Goal: Task Accomplishment & Management: Complete application form

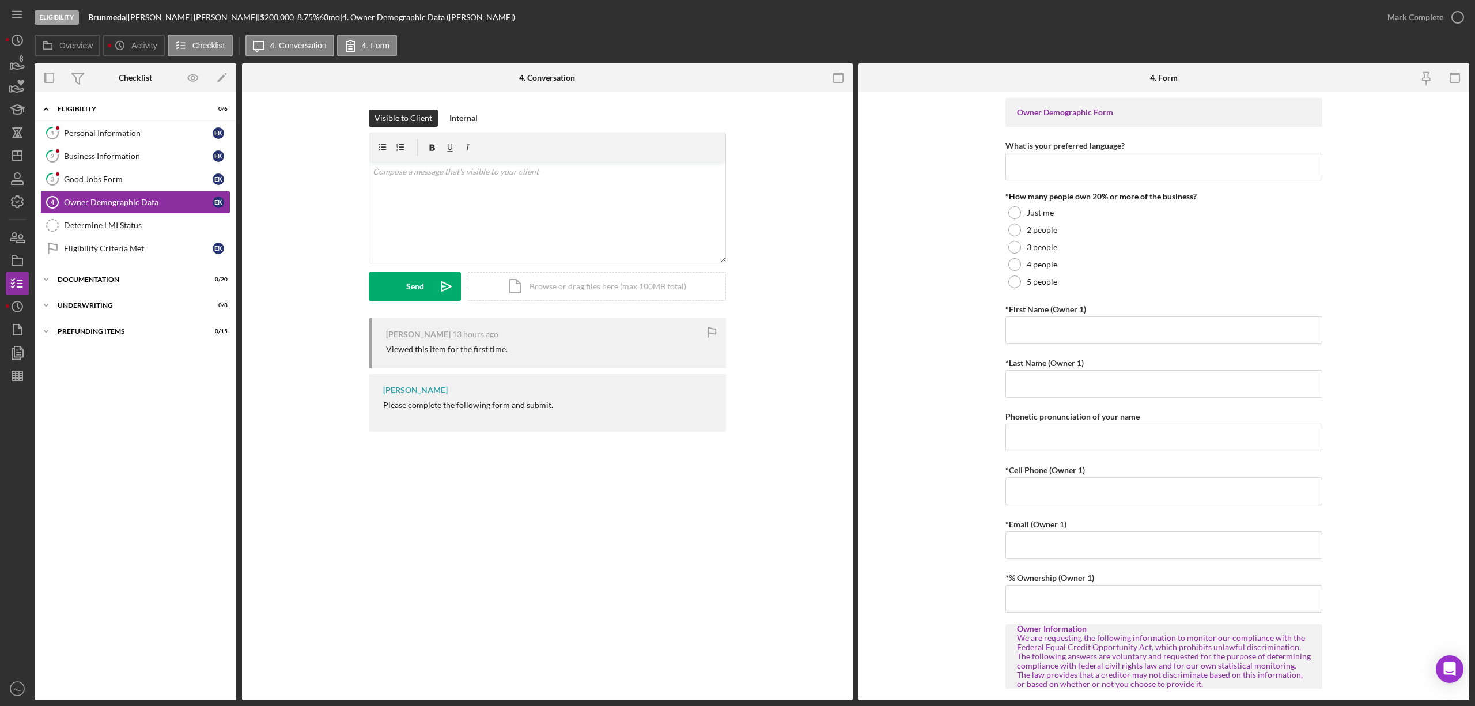
click at [96, 21] on b "Brunmeda" at bounding box center [106, 17] width 37 height 10
drag, startPoint x: 89, startPoint y: 17, endPoint x: 124, endPoint y: 17, distance: 35.7
click at [124, 17] on b "Brunmeda" at bounding box center [106, 17] width 37 height 10
copy b "Brunmed"
click at [122, 177] on div "Good Jobs Form" at bounding box center [138, 179] width 149 height 9
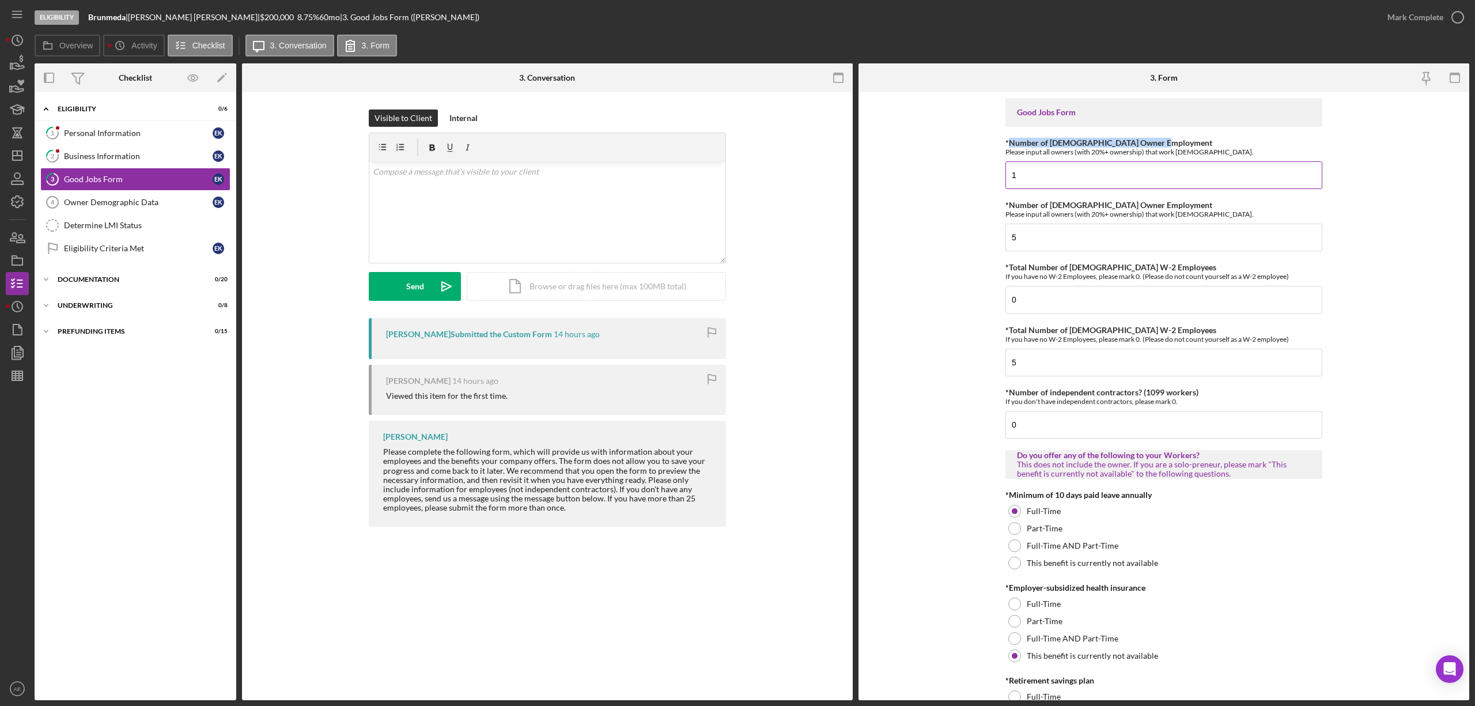
drag, startPoint x: 1007, startPoint y: 144, endPoint x: 1180, endPoint y: 139, distance: 172.9
click at [1178, 139] on div "*Number of [DEMOGRAPHIC_DATA] Owner Employment Please input all owners (with 20…" at bounding box center [1164, 147] width 317 height 18
copy label "Number of [DEMOGRAPHIC_DATA] Owner Employment"
click at [448, 151] on icon "button" at bounding box center [450, 148] width 26 height 26
click at [455, 150] on icon "button" at bounding box center [450, 148] width 26 height 26
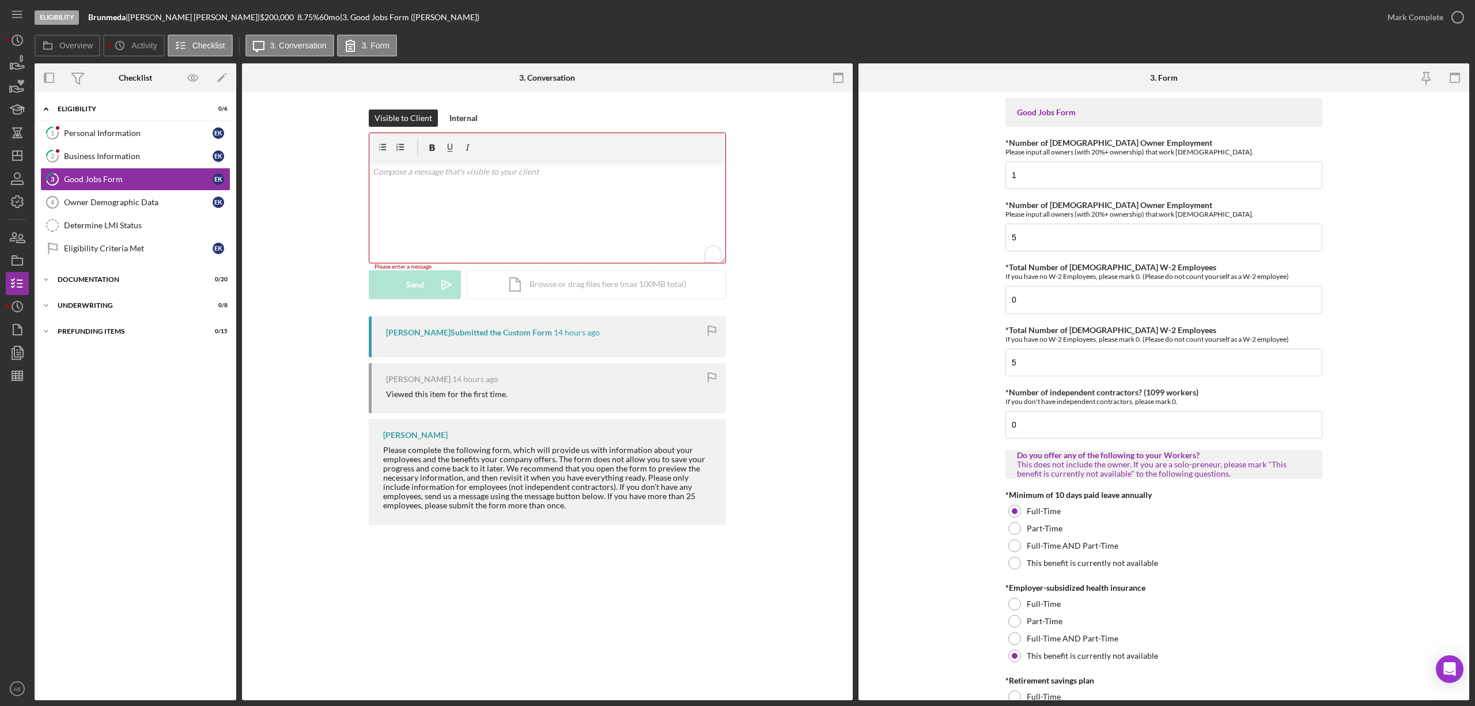
click at [451, 163] on div "v Color teal Color pink Remove color Add row above Add row below Add column bef…" at bounding box center [547, 212] width 356 height 101
drag, startPoint x: 1007, startPoint y: 206, endPoint x: 1189, endPoint y: 205, distance: 182.1
click at [1189, 205] on div "*Number of [DEMOGRAPHIC_DATA] Owner Employment Please input all owners (with 20…" at bounding box center [1164, 210] width 317 height 18
copy label "Number of [DEMOGRAPHIC_DATA] Owner Employment"
click at [388, 190] on div "v Color teal Color pink Remove color Add row above Add row below Add column bef…" at bounding box center [547, 212] width 356 height 101
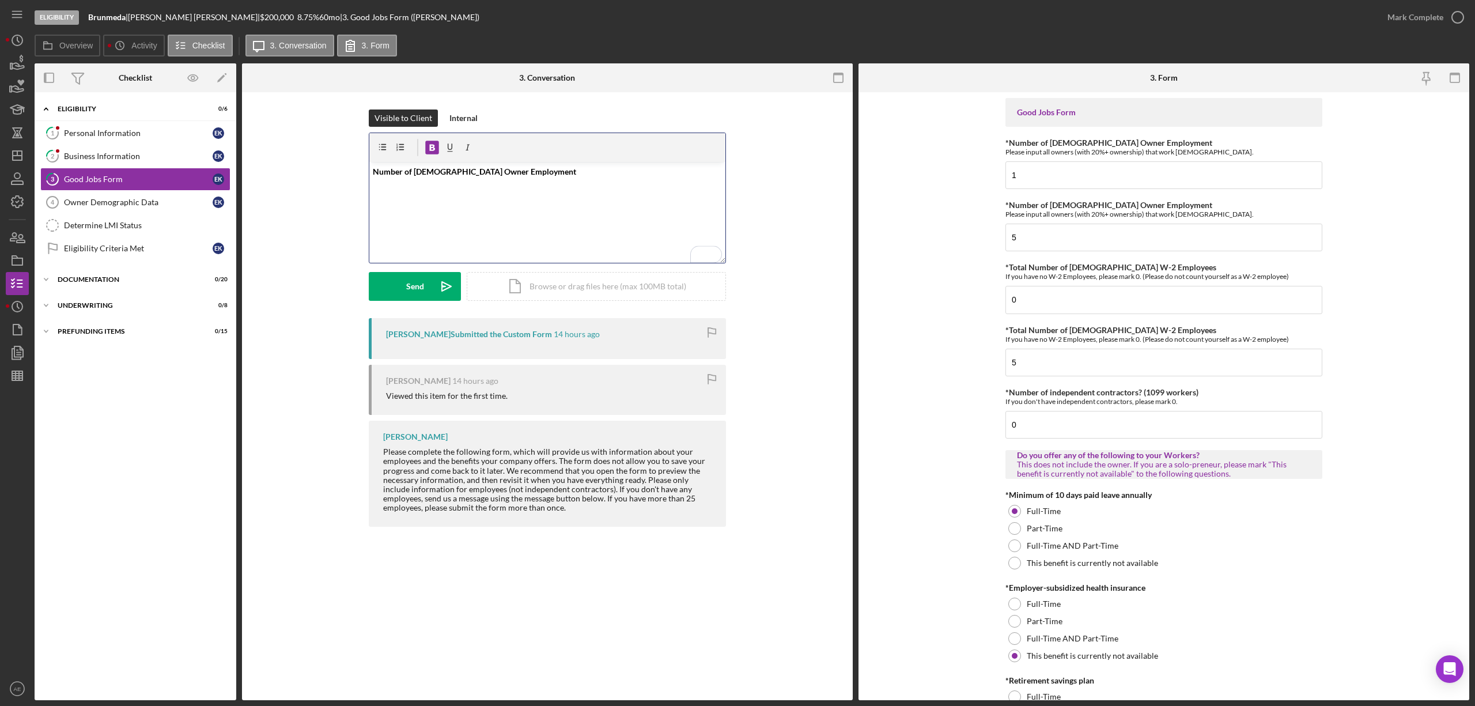
click at [524, 171] on p "Number of [DEMOGRAPHIC_DATA] Owner Employment" at bounding box center [548, 171] width 350 height 13
drag, startPoint x: 1008, startPoint y: 269, endPoint x: 1170, endPoint y: 269, distance: 161.9
click at [1170, 269] on div "*Total Number of [DEMOGRAPHIC_DATA] W-2 Employees If you have no W-2 Employees,…" at bounding box center [1164, 272] width 317 height 18
copy label "Total Number of [DEMOGRAPHIC_DATA] W-2 Employees"
drag, startPoint x: 512, startPoint y: 181, endPoint x: 538, endPoint y: 187, distance: 27.1
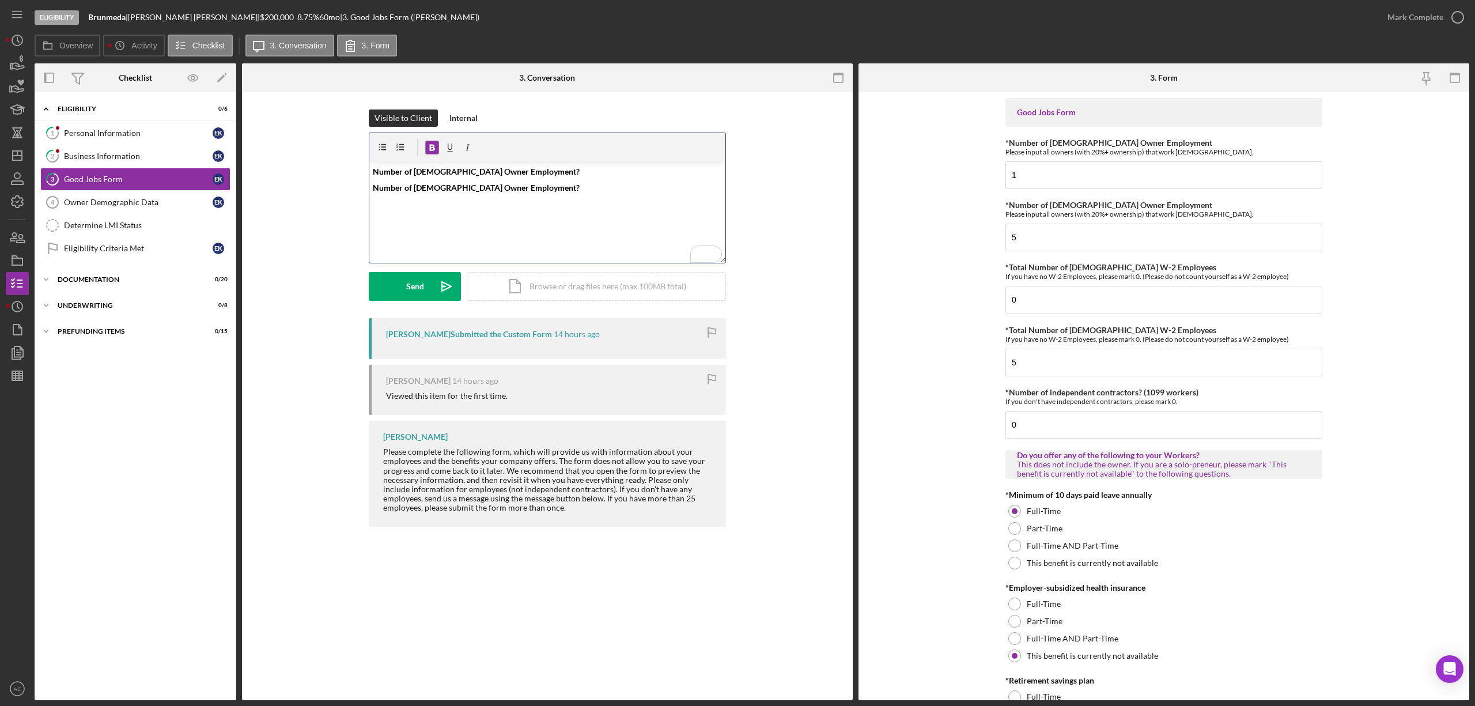
click at [512, 182] on p "Number of [DEMOGRAPHIC_DATA] Owner Employment?" at bounding box center [548, 188] width 350 height 13
click at [545, 187] on p "Number of [DEMOGRAPHIC_DATA] Owner Employment?" at bounding box center [548, 188] width 350 height 13
drag, startPoint x: 1008, startPoint y: 333, endPoint x: 1185, endPoint y: 324, distance: 177.2
copy label "Total Number of [DEMOGRAPHIC_DATA] W-2 Employees"
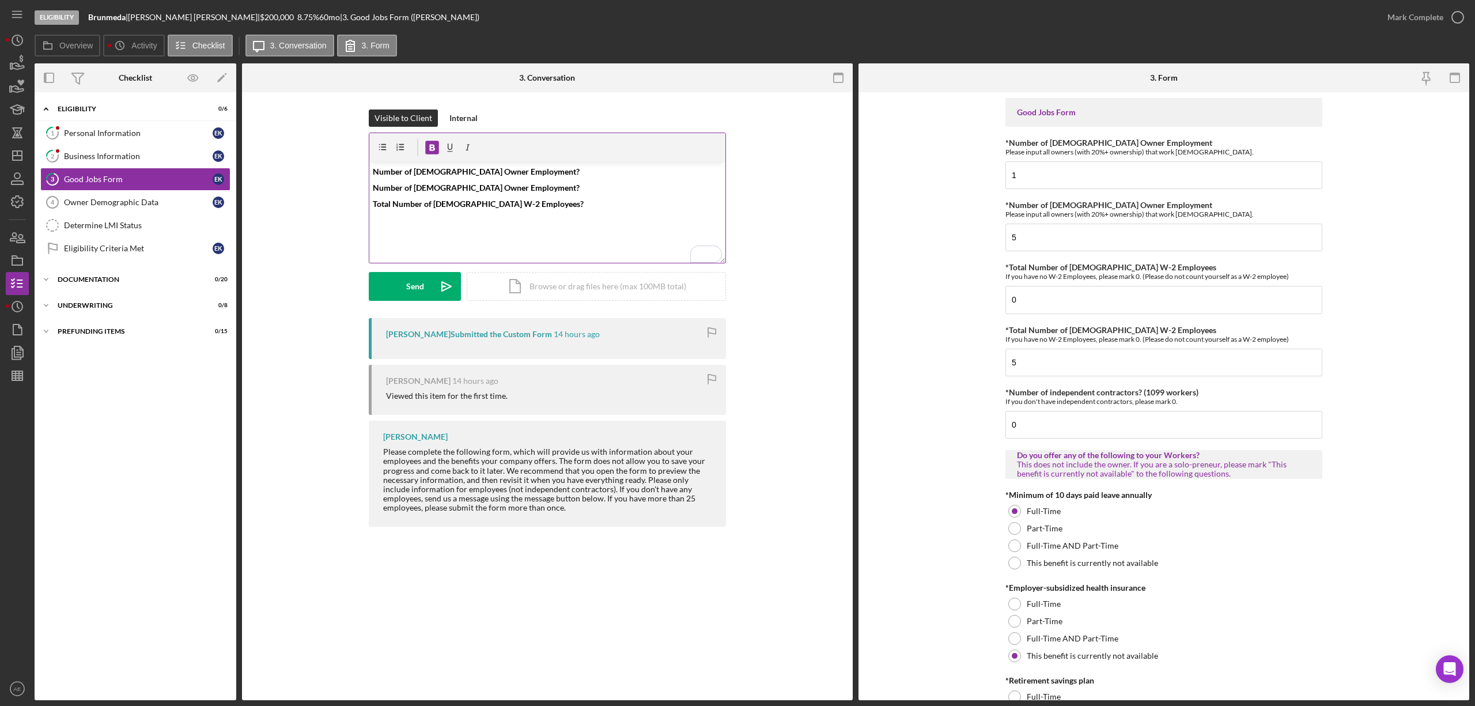
click at [535, 210] on div "v Color teal Color pink Remove color Add row above Add row below Add column bef…" at bounding box center [547, 212] width 356 height 101
click at [426, 286] on button "Send Icon/icon-invite-send" at bounding box center [415, 286] width 92 height 29
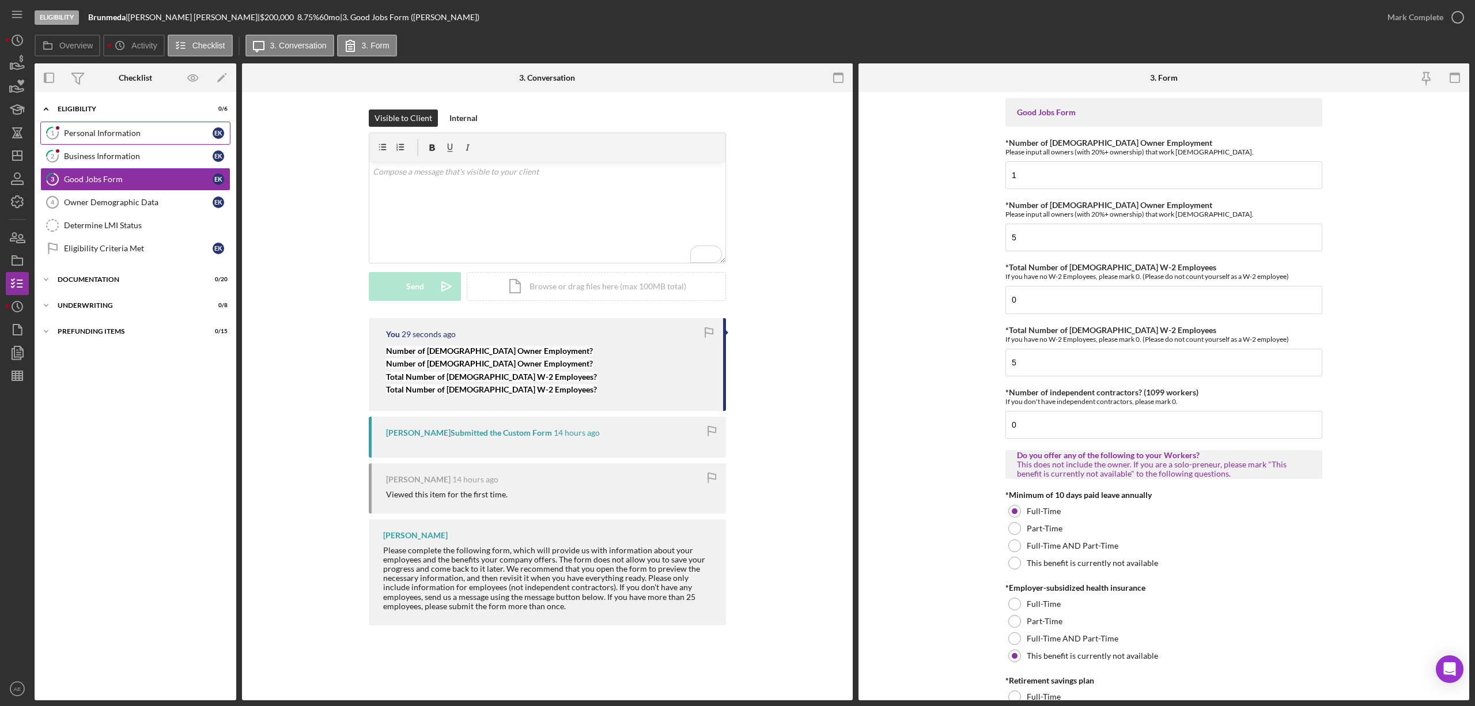
click at [80, 137] on div "Personal Information" at bounding box center [138, 133] width 149 height 9
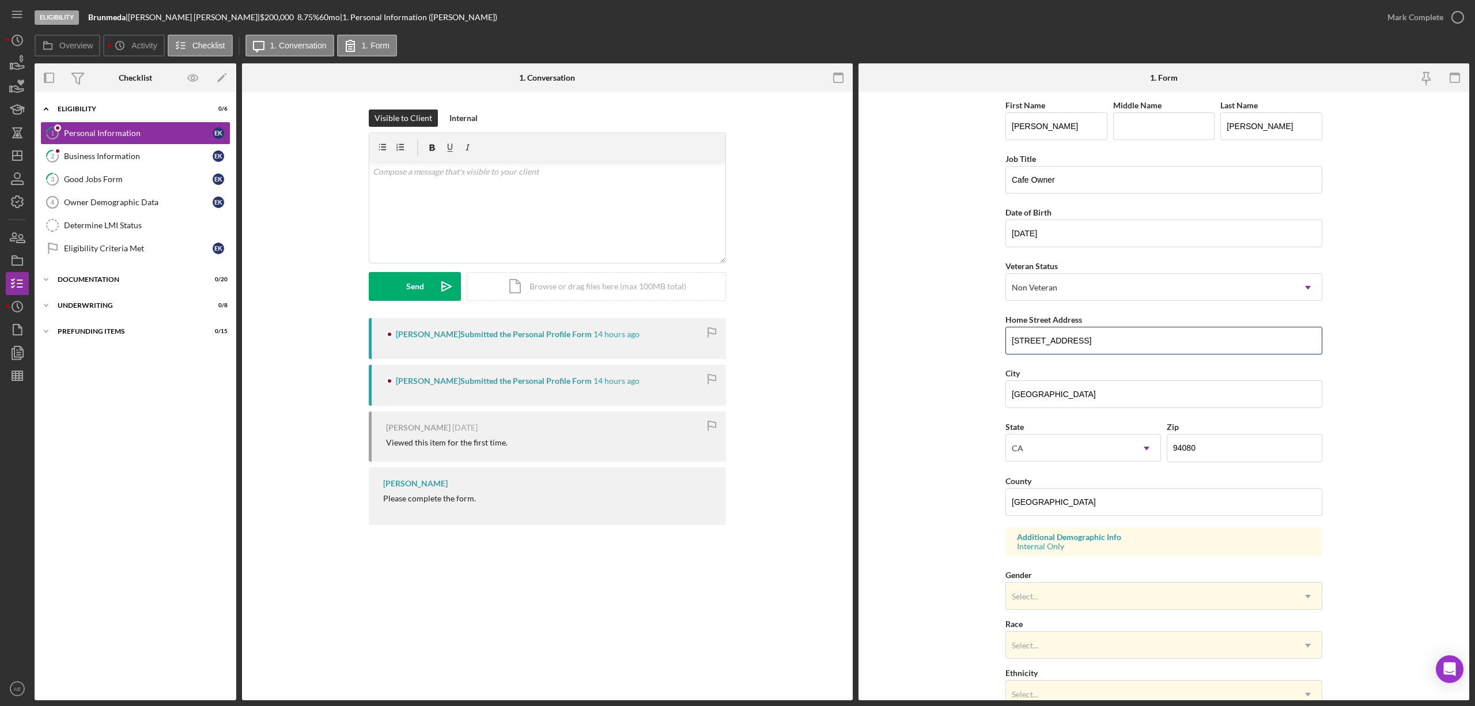
drag, startPoint x: 1096, startPoint y: 337, endPoint x: 953, endPoint y: 339, distance: 142.9
click at [953, 339] on form "First Name [PERSON_NAME] Middle Name Last Name [PERSON_NAME] Title Cafe Owner D…" at bounding box center [1164, 396] width 611 height 608
drag, startPoint x: 1104, startPoint y: 399, endPoint x: 571, endPoint y: 388, distance: 533.7
click at [803, 395] on div "Overview Internal Workflow Stage Eligibility Icon/Dropdown Arrow Archive (can u…" at bounding box center [752, 381] width 1435 height 637
click at [1376, 350] on form "First Name [PERSON_NAME] Middle Name Last Name [PERSON_NAME] Title Cafe Owner D…" at bounding box center [1164, 396] width 611 height 608
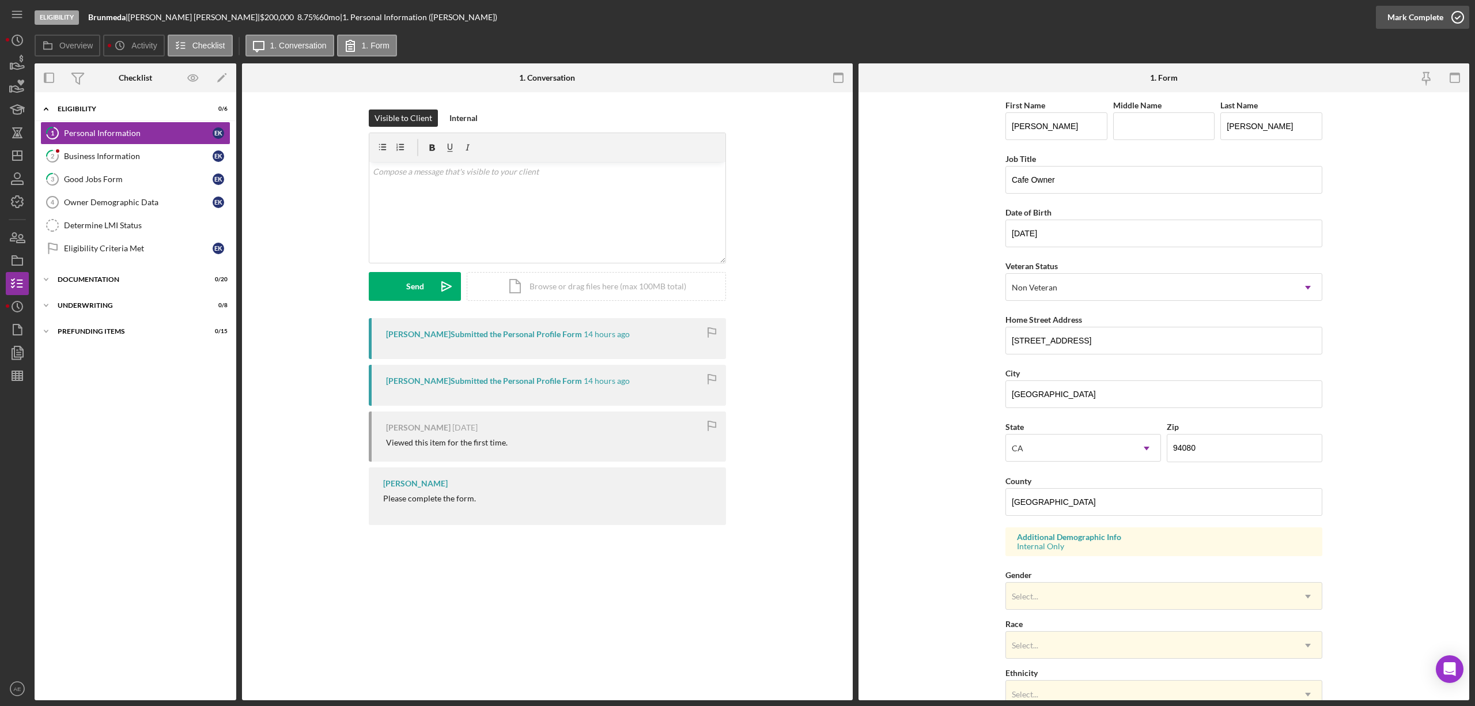
click at [1411, 16] on div "Mark Complete" at bounding box center [1416, 17] width 56 height 23
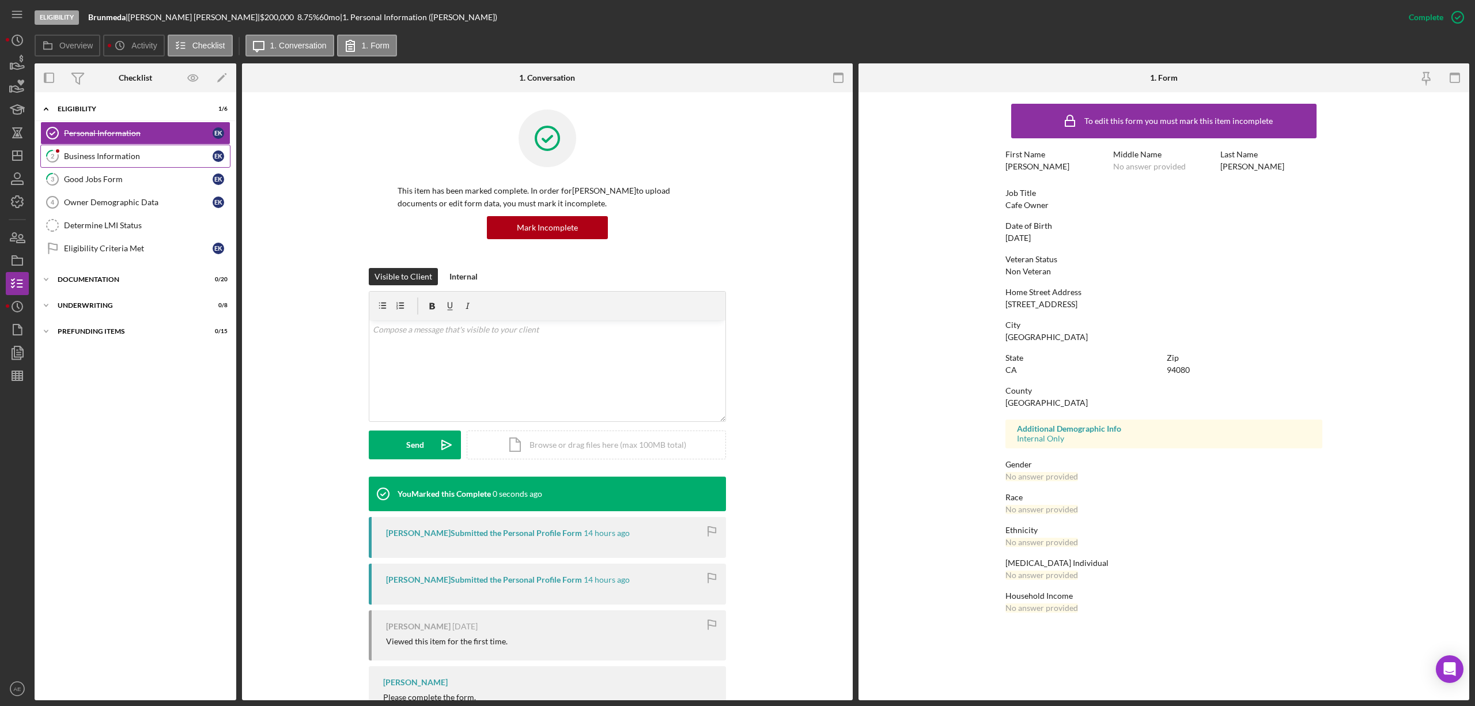
click at [160, 153] on div "Business Information" at bounding box center [138, 156] width 149 height 9
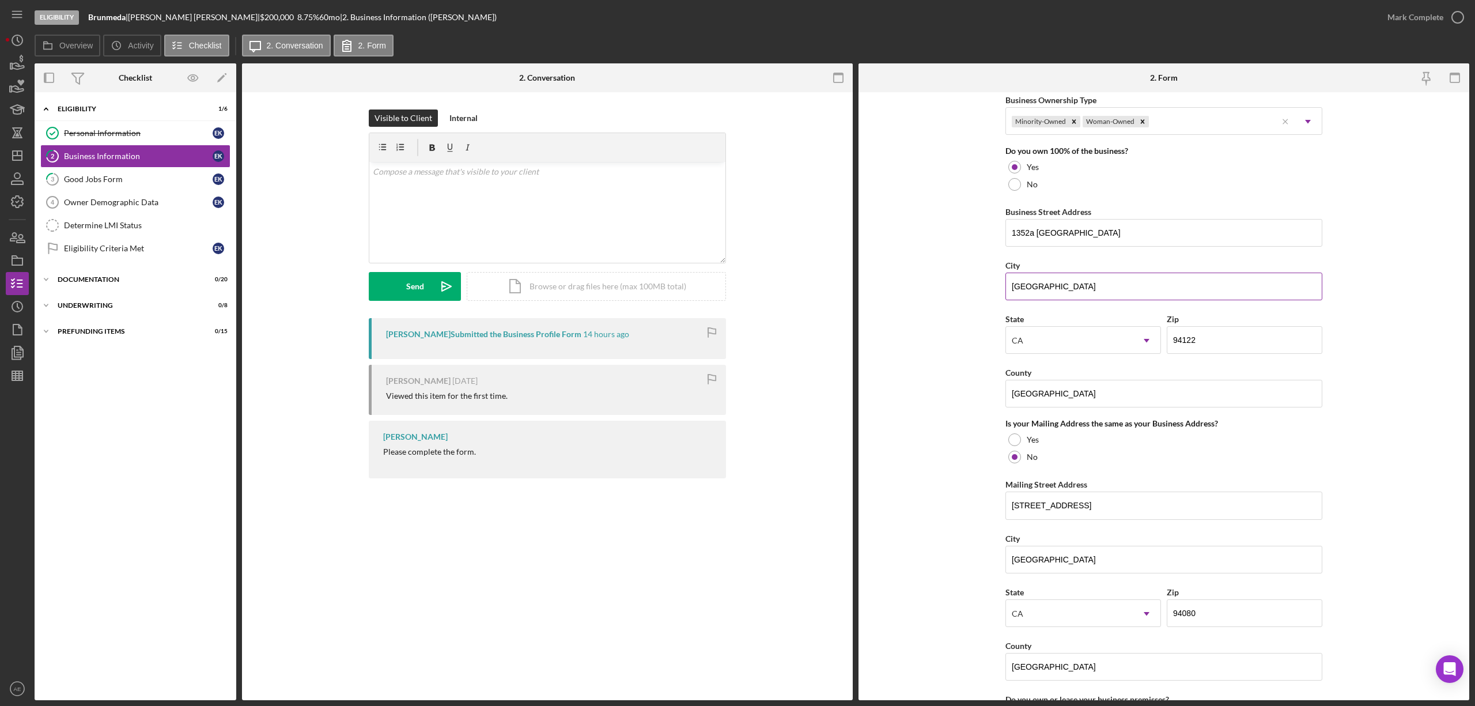
scroll to position [614, 0]
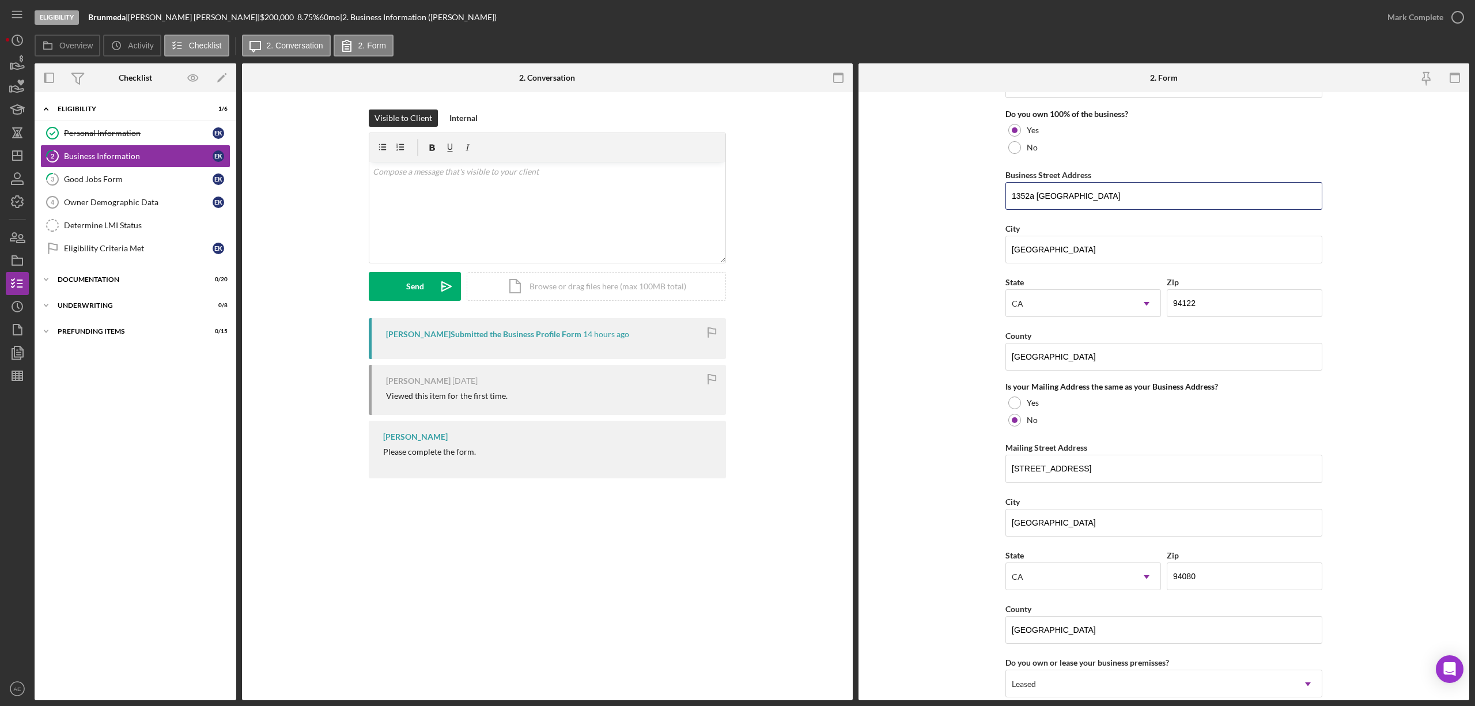
drag, startPoint x: 1070, startPoint y: 198, endPoint x: 895, endPoint y: 195, distance: 175.2
click at [895, 195] on form "Business Name Brunmeda DBA Snowbird Coffee Business Start Date [DATE] Legal Str…" at bounding box center [1164, 396] width 611 height 608
drag, startPoint x: 1102, startPoint y: 247, endPoint x: 913, endPoint y: 234, distance: 190.0
click at [917, 235] on form "Business Name Brunmeda DBA Snowbird Coffee Business Start Date [DATE] Legal Str…" at bounding box center [1164, 396] width 611 height 608
click at [1357, 344] on form "Business Name Brunmeda DBA Snowbird Coffee Business Start Date [DATE] Legal Str…" at bounding box center [1164, 396] width 611 height 608
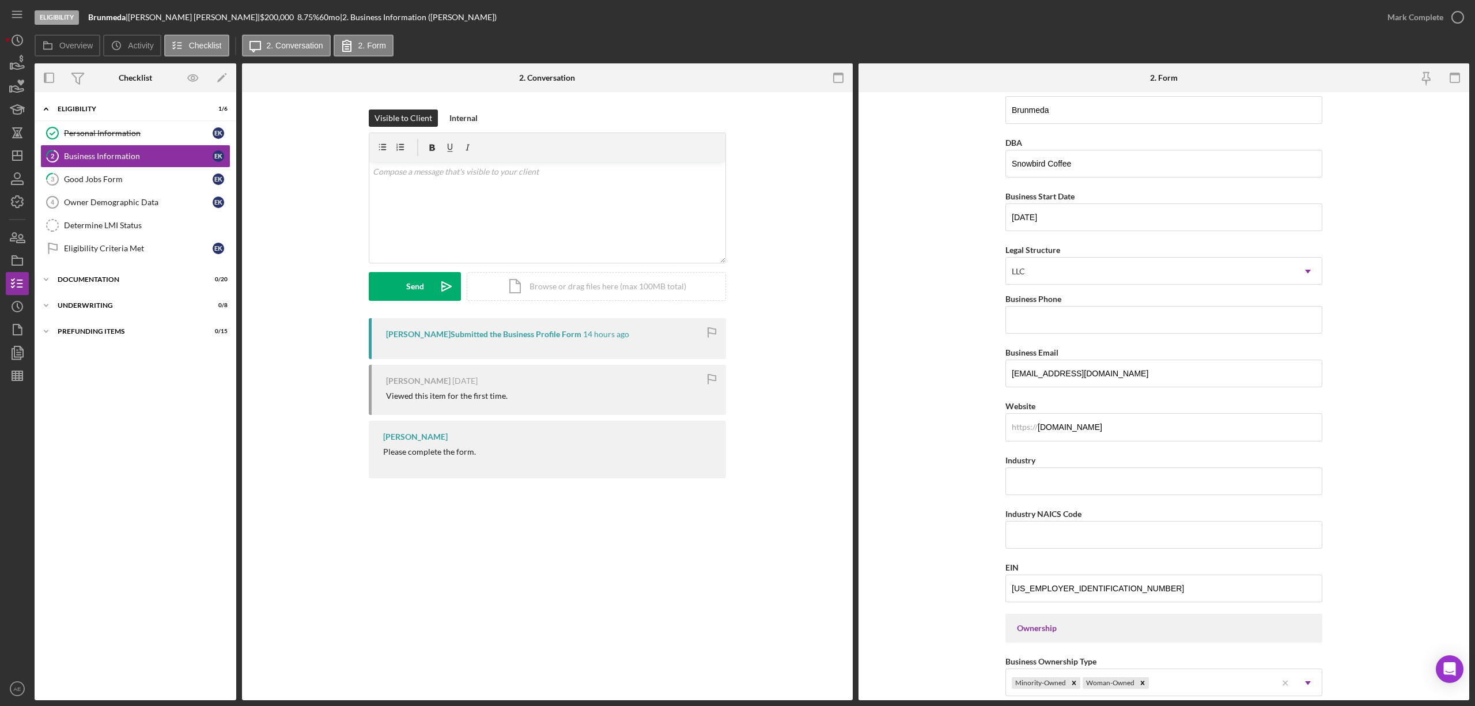
scroll to position [0, 0]
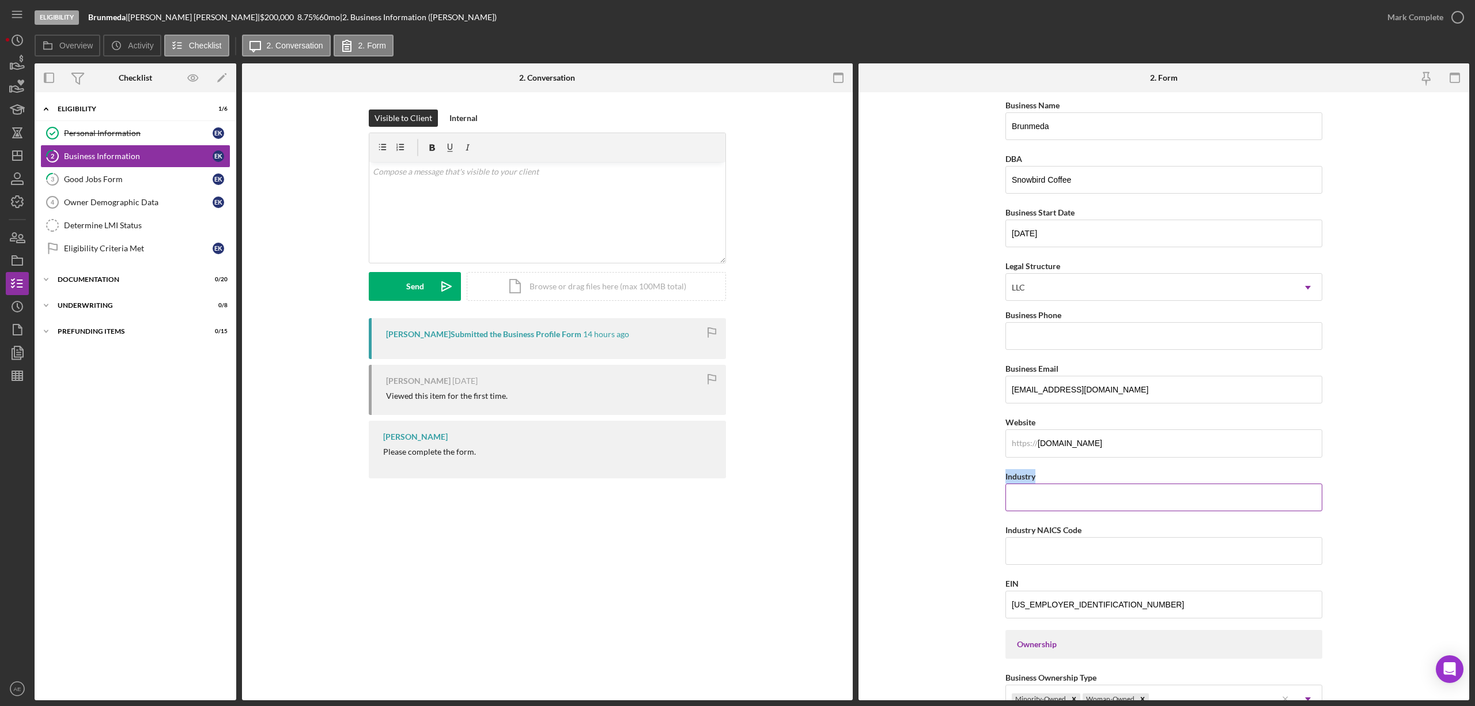
drag, startPoint x: 1002, startPoint y: 482, endPoint x: 1050, endPoint y: 482, distance: 48.4
click at [1050, 482] on form "Business Name Brunmeda DBA Snowbird Coffee Business Start Date [DATE] Legal Str…" at bounding box center [1164, 396] width 611 height 608
copy label "Industry"
click at [482, 190] on div "v Color teal Color pink Remove color Add row above Add row below Add column bef…" at bounding box center [547, 212] width 356 height 101
paste div "To enrich screen reader interactions, please activate Accessibility in Grammarl…"
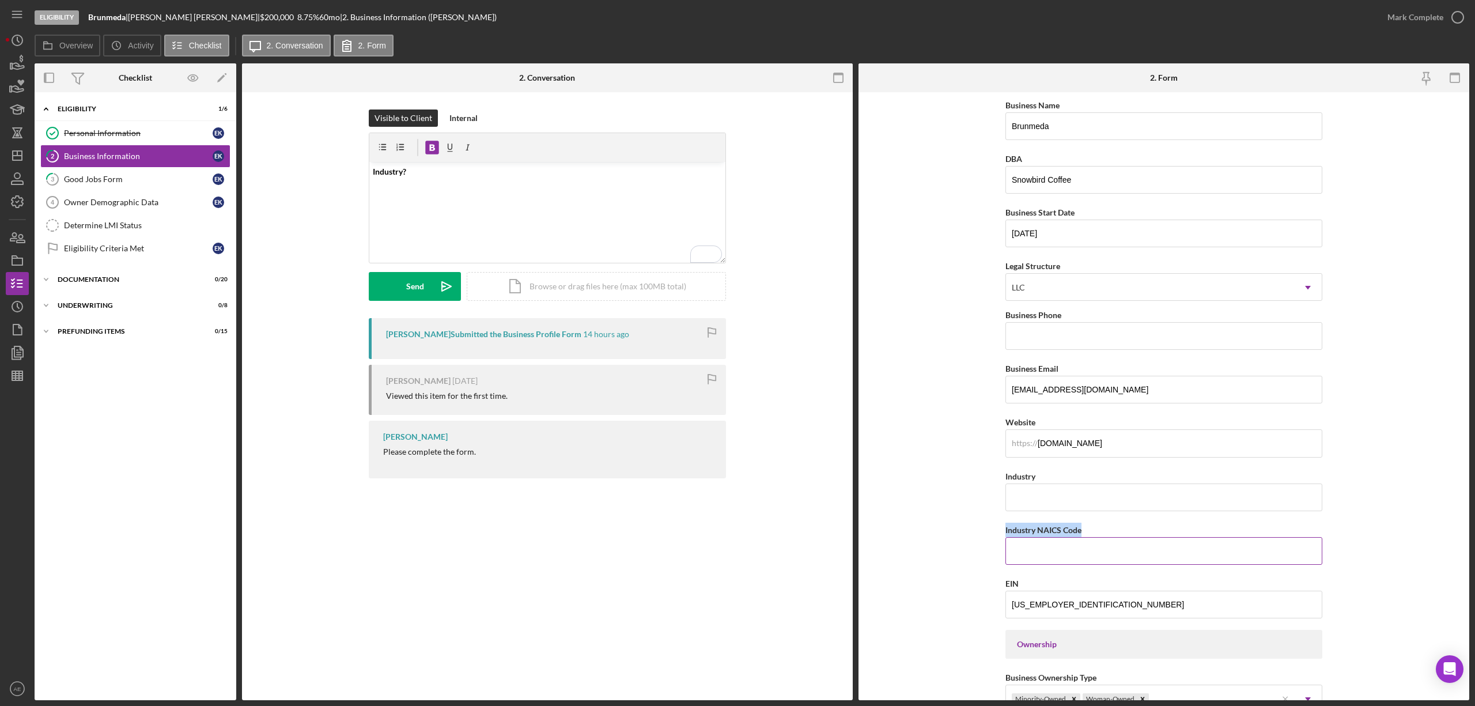
drag, startPoint x: 998, startPoint y: 533, endPoint x: 1131, endPoint y: 531, distance: 132.6
click at [1131, 531] on form "Business Name Brunmeda DBA Snowbird Coffee Business Start Date [DATE] Legal Str…" at bounding box center [1164, 396] width 611 height 608
copy label "Industry NAICS Code"
drag, startPoint x: 397, startPoint y: 164, endPoint x: 406, endPoint y: 164, distance: 8.6
click at [400, 164] on div "v Color teal Color pink Remove color Add row above Add row below Add column bef…" at bounding box center [547, 212] width 356 height 101
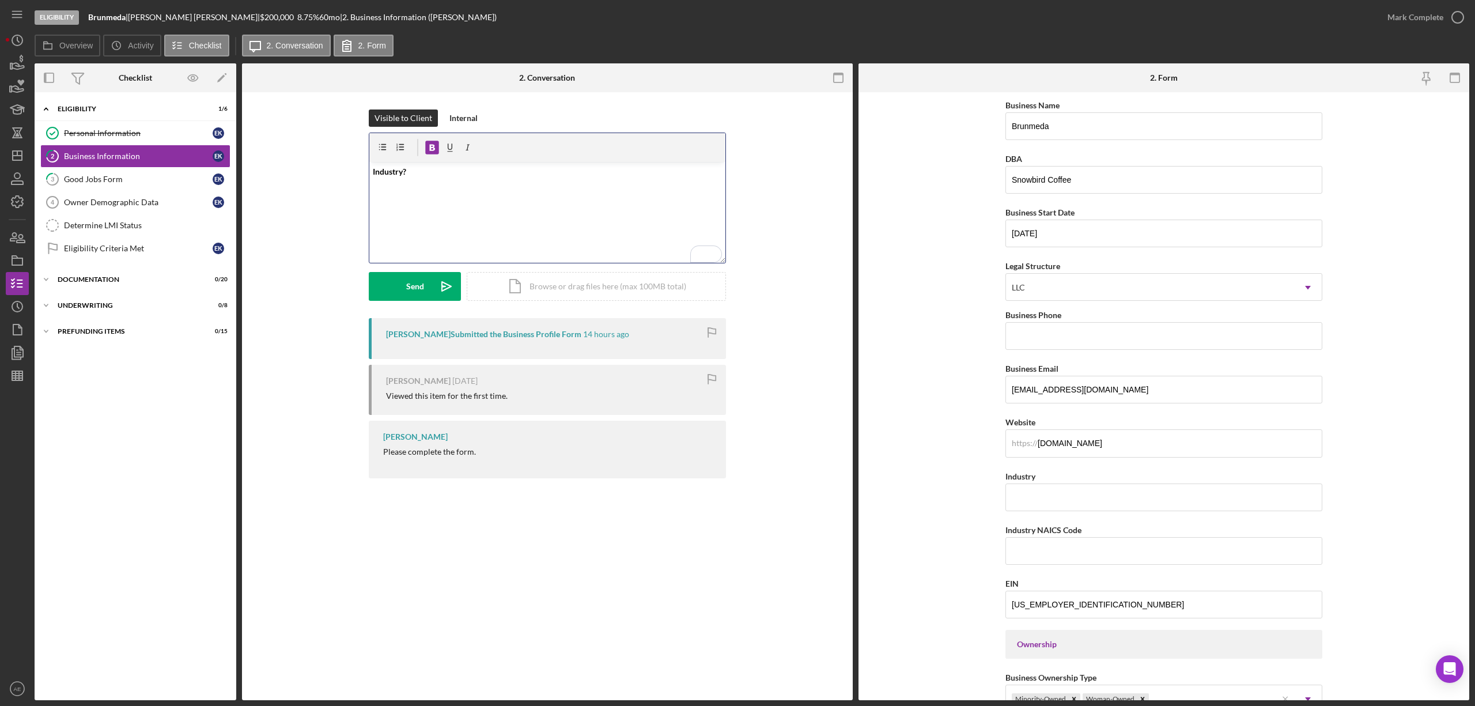
click at [411, 169] on p "Industry?" at bounding box center [548, 171] width 350 height 13
click at [418, 288] on div "Send" at bounding box center [415, 286] width 18 height 29
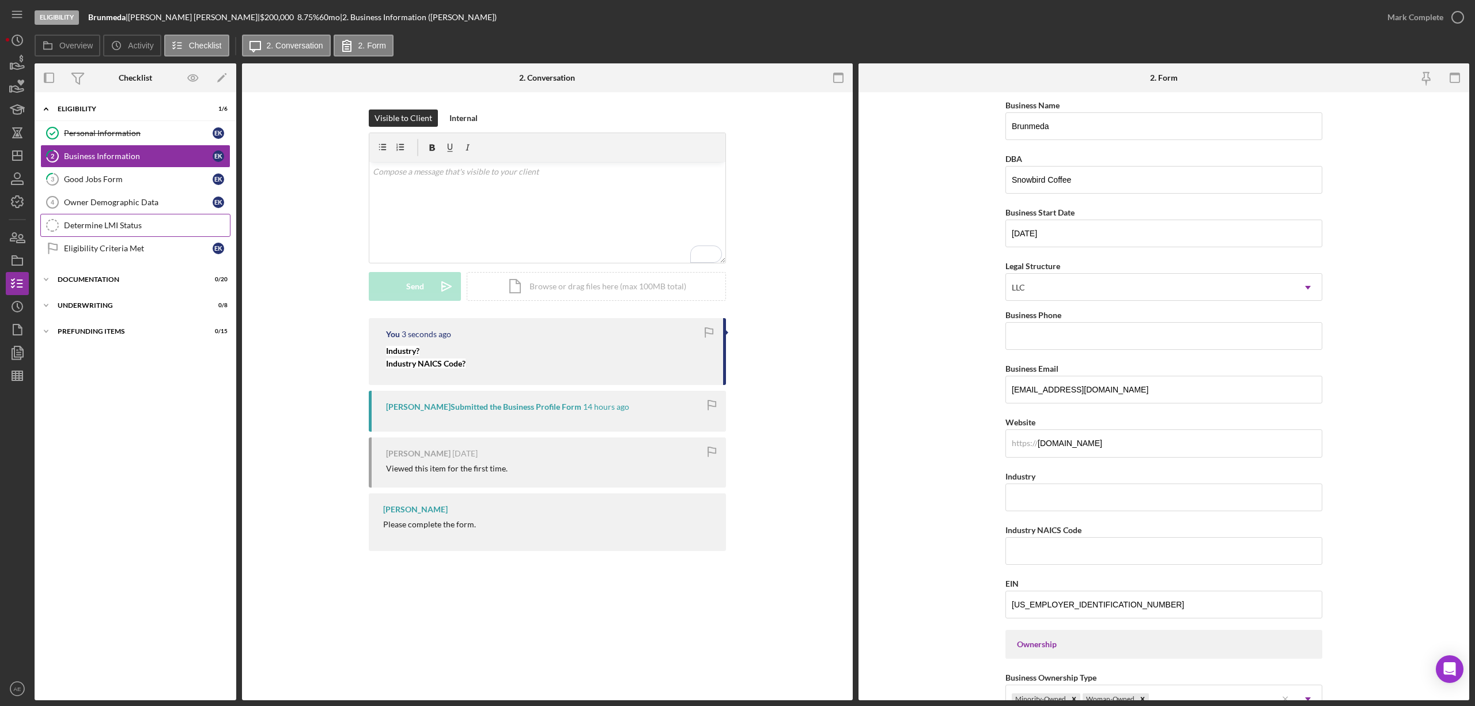
click at [105, 230] on div "Determine LMI Status" at bounding box center [147, 225] width 166 height 9
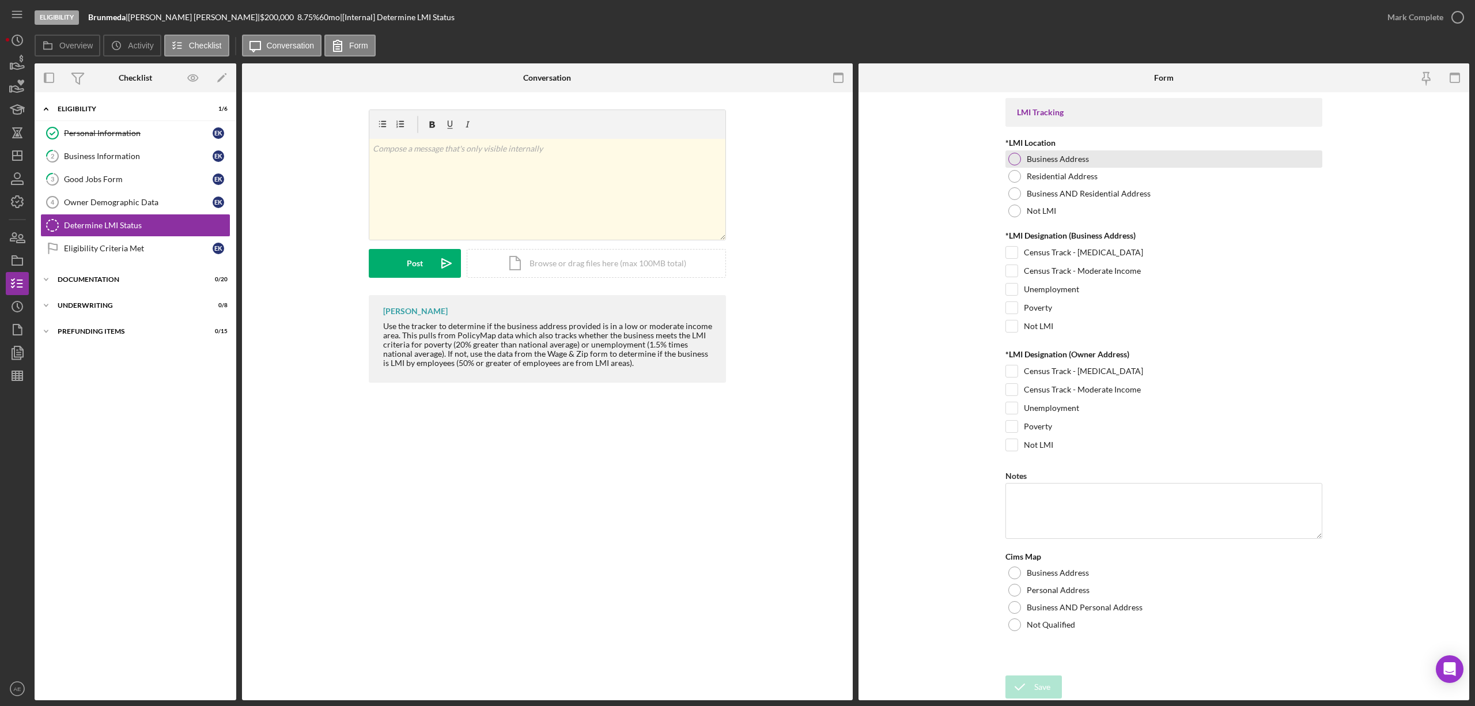
click at [1044, 159] on label "Business Address" at bounding box center [1058, 158] width 62 height 9
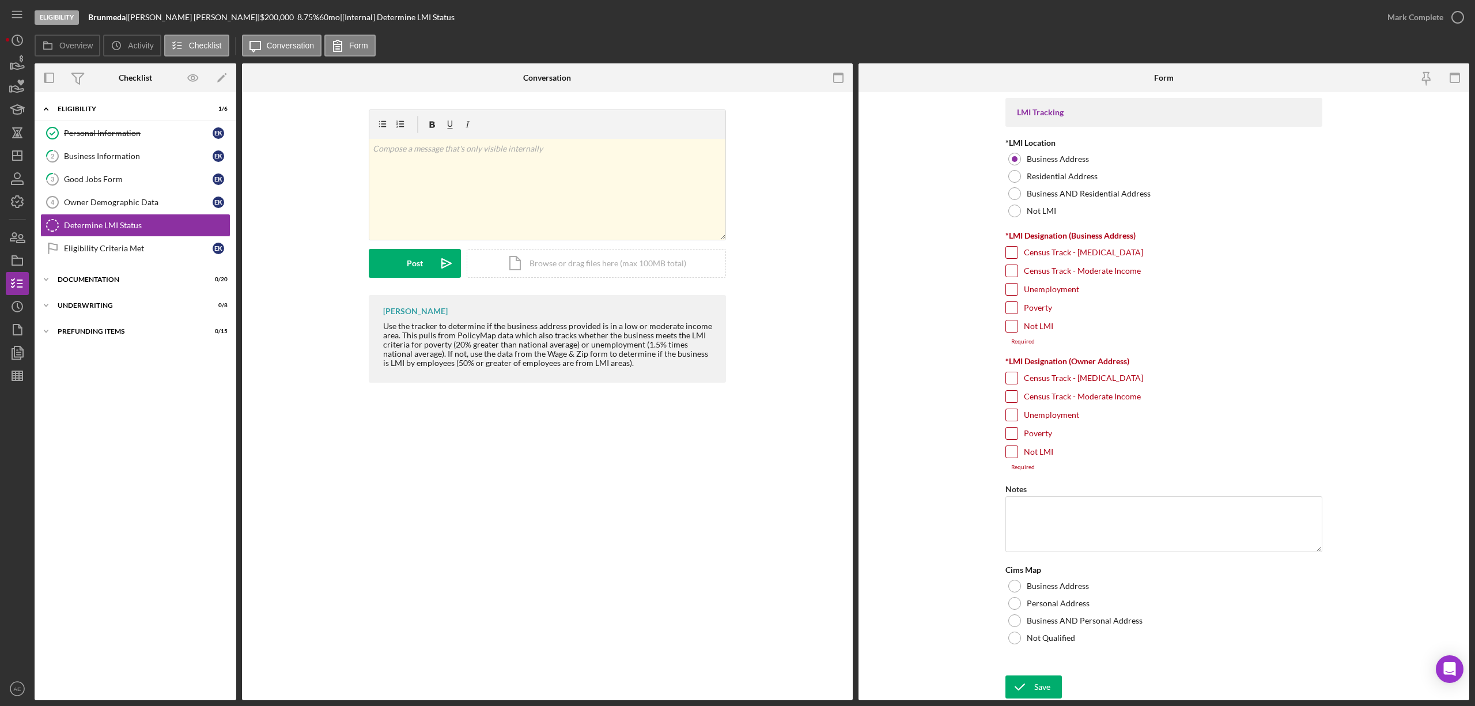
click at [1075, 269] on label "Census Track - Moderate Income" at bounding box center [1082, 271] width 117 height 12
click at [1018, 269] on input "Census Track - Moderate Income" at bounding box center [1012, 271] width 12 height 12
checkbox input "true"
click at [1013, 446] on input "Not LMI" at bounding box center [1012, 445] width 12 height 12
checkbox input "true"
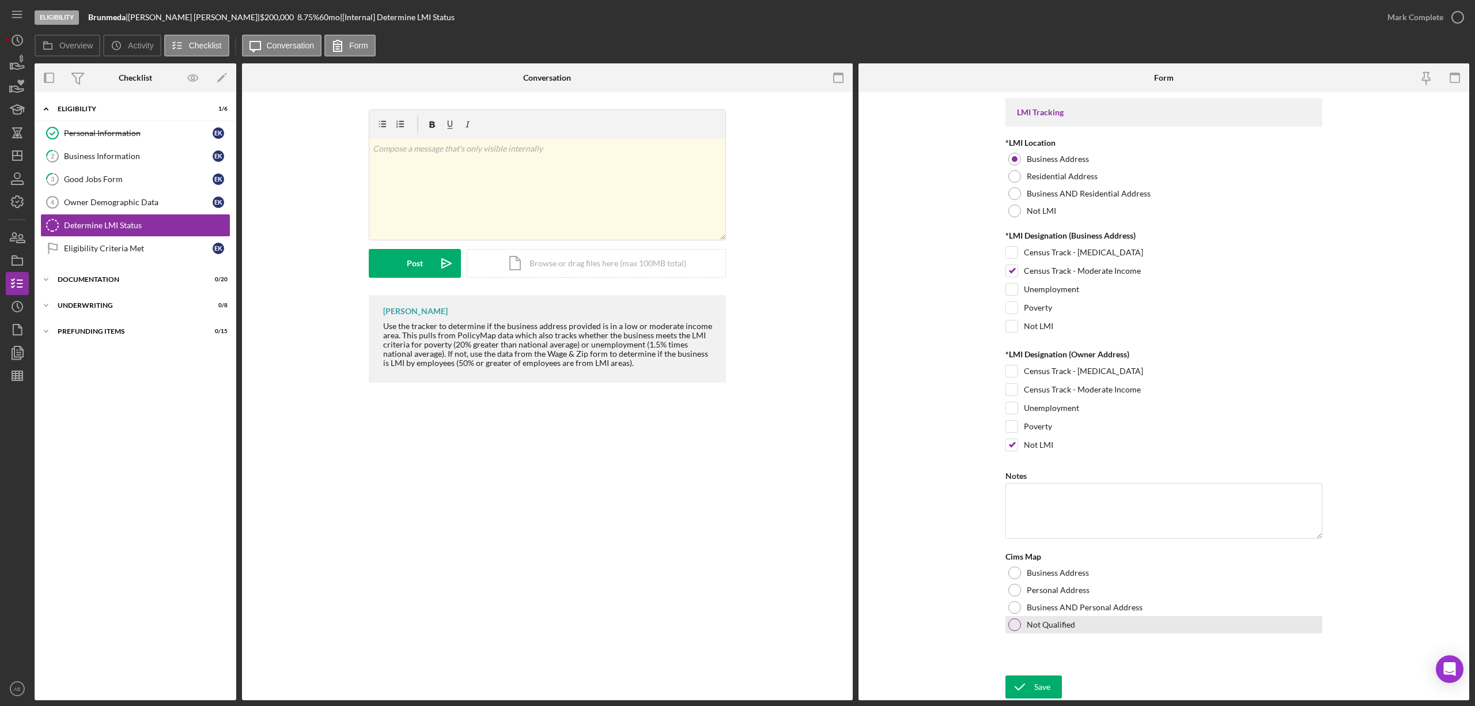
click at [1011, 628] on div at bounding box center [1014, 624] width 13 height 13
click at [1022, 676] on icon "submit" at bounding box center [1020, 687] width 29 height 29
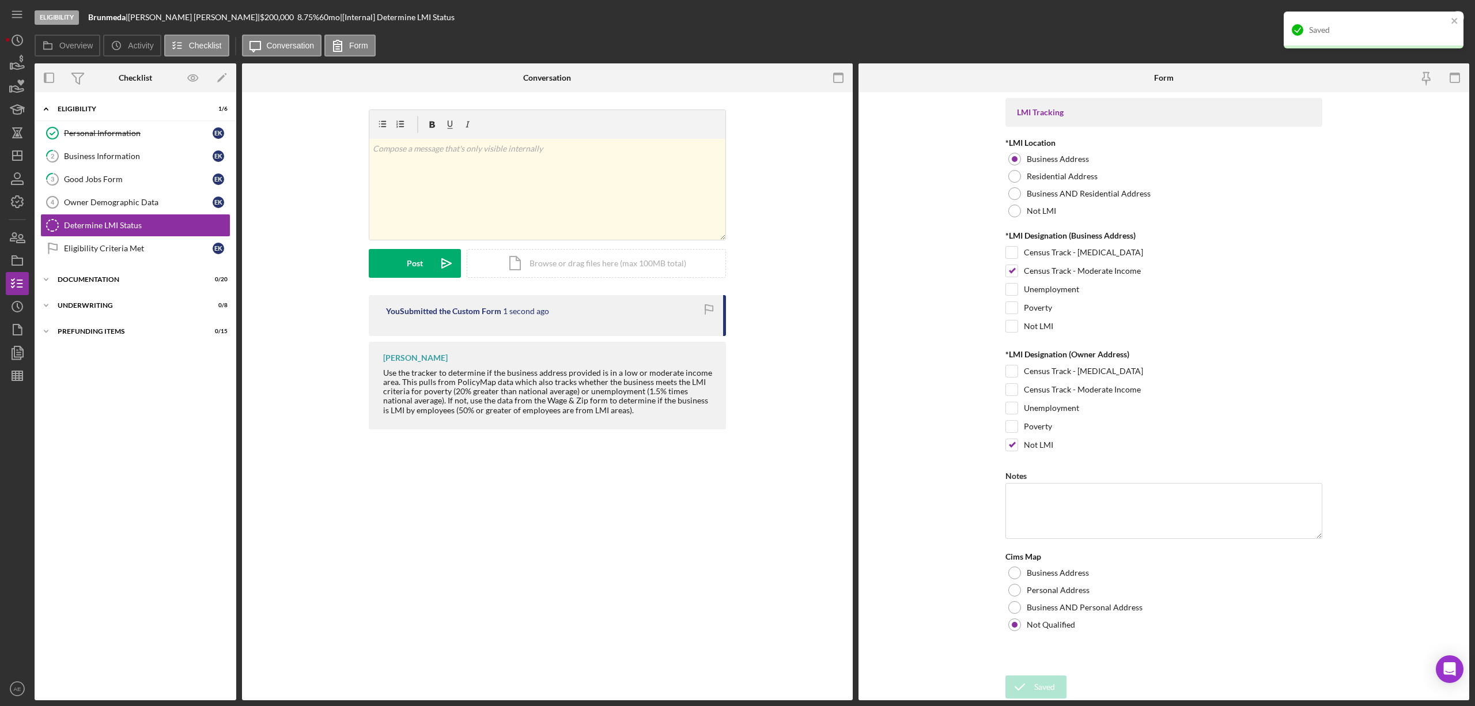
click at [1426, 17] on div "Saved" at bounding box center [1374, 30] width 180 height 37
click at [1426, 17] on div "Mark Complete" at bounding box center [1416, 17] width 56 height 23
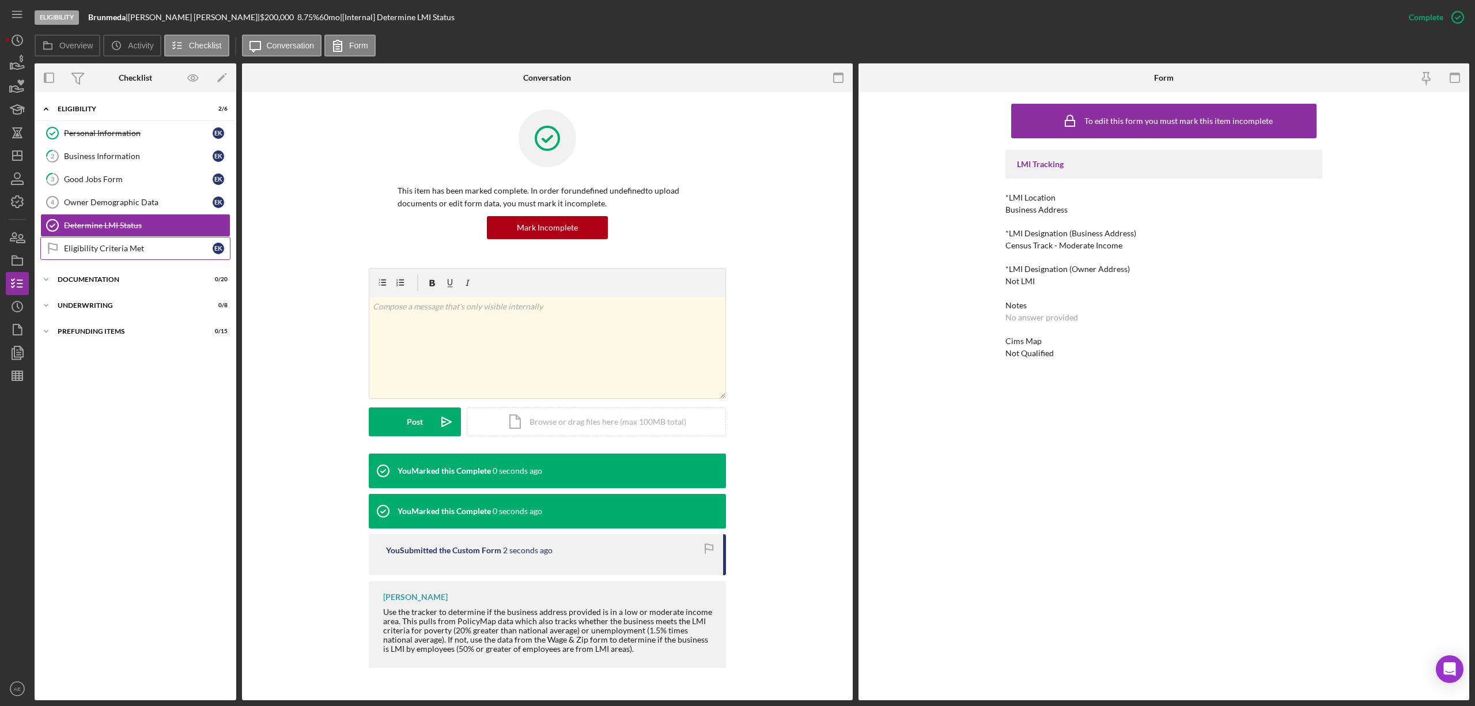
click at [167, 248] on div "Eligibility Criteria Met" at bounding box center [138, 248] width 149 height 9
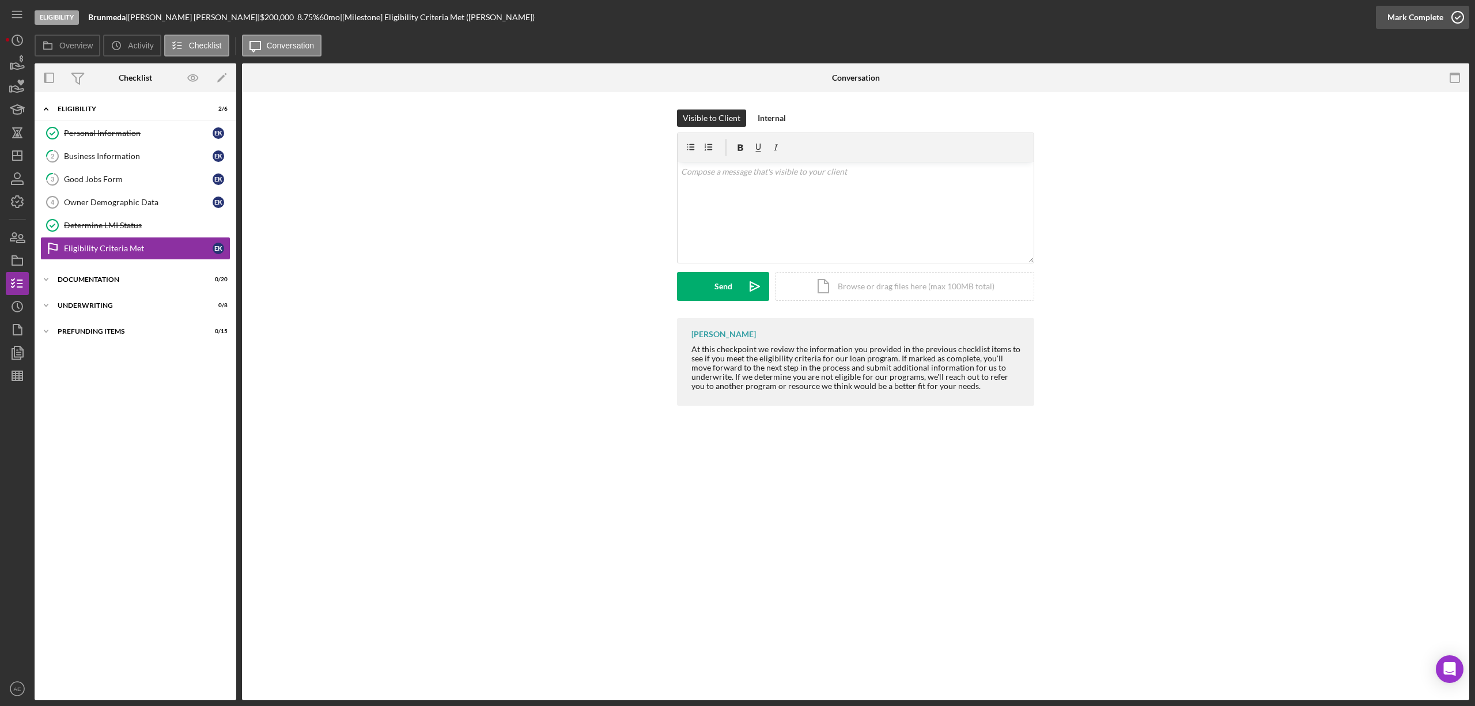
click at [1400, 19] on div "Mark Complete" at bounding box center [1416, 17] width 56 height 23
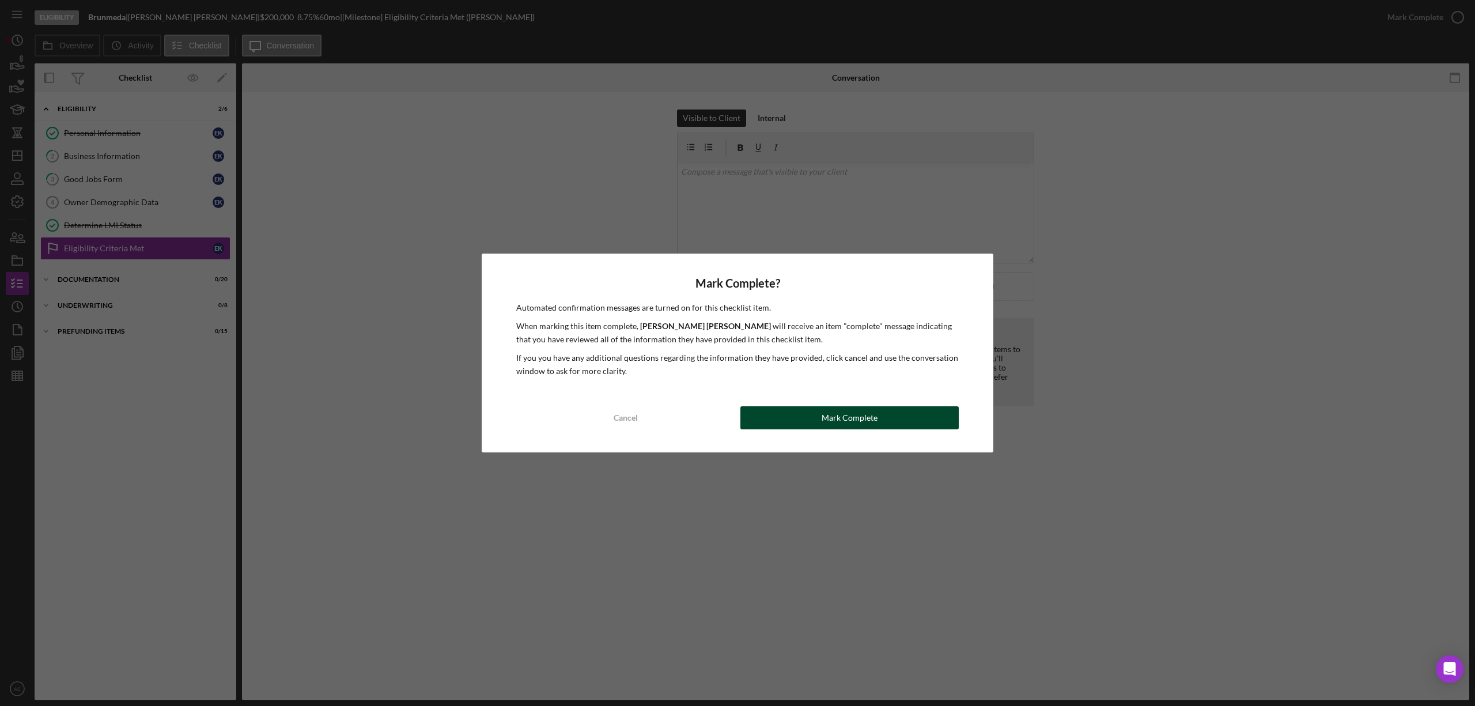
click at [852, 415] on div "Mark Complete" at bounding box center [850, 417] width 56 height 23
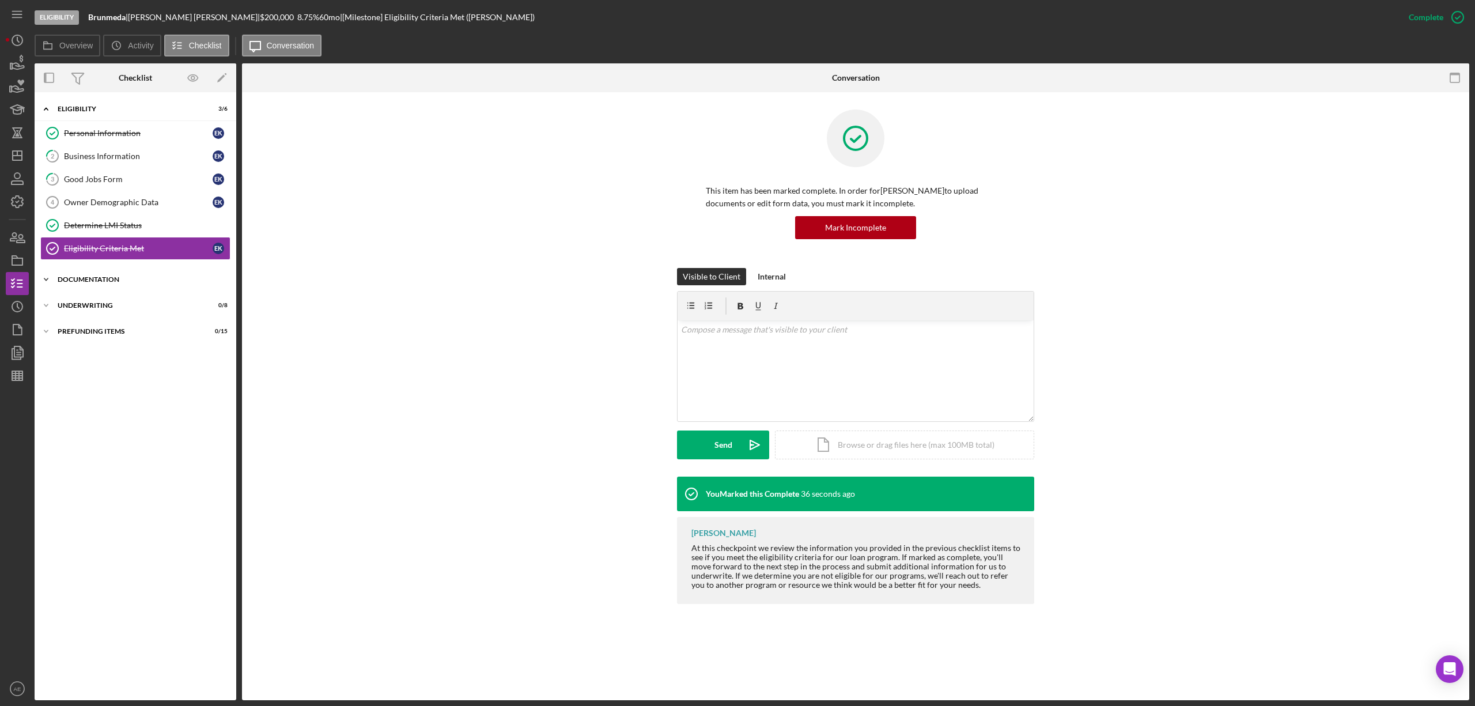
click at [141, 283] on div "Documentation" at bounding box center [140, 279] width 164 height 7
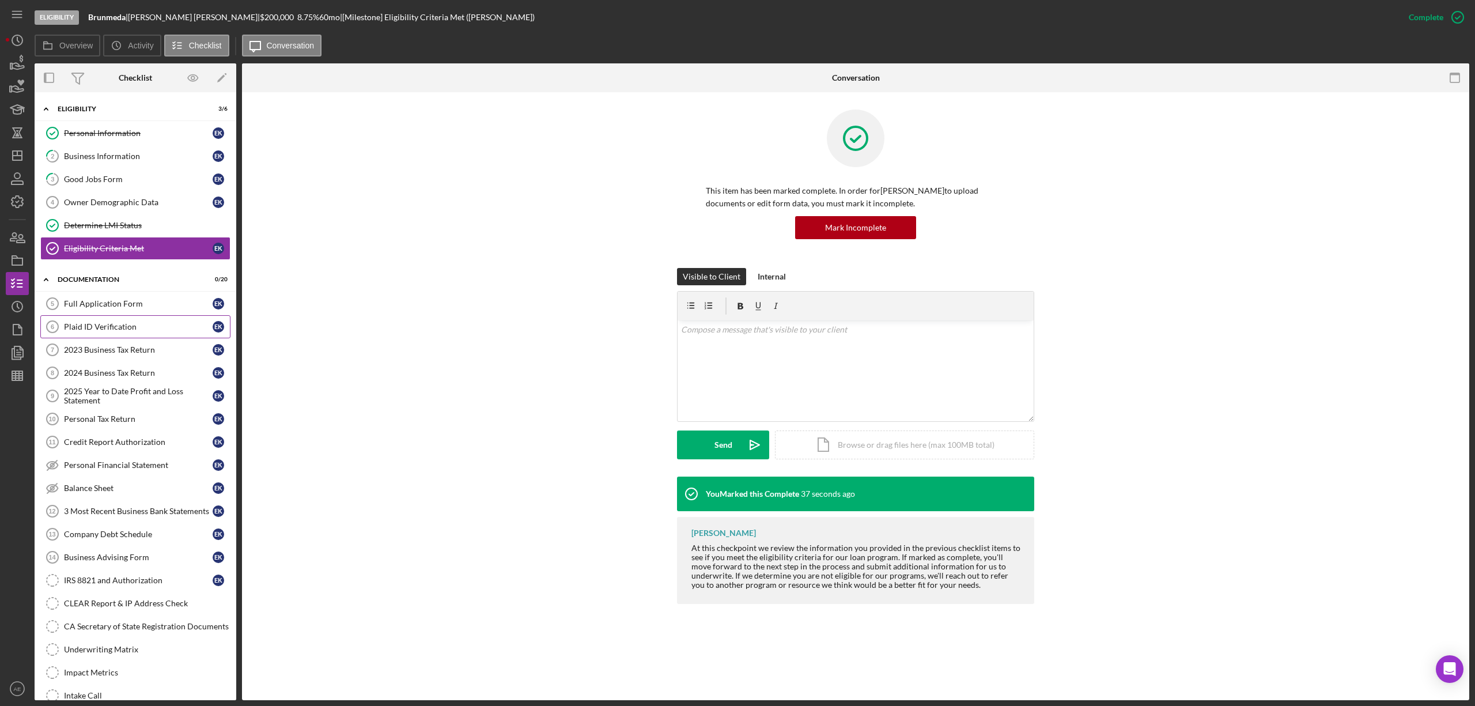
click at [123, 326] on div "Plaid ID Verification" at bounding box center [138, 326] width 149 height 9
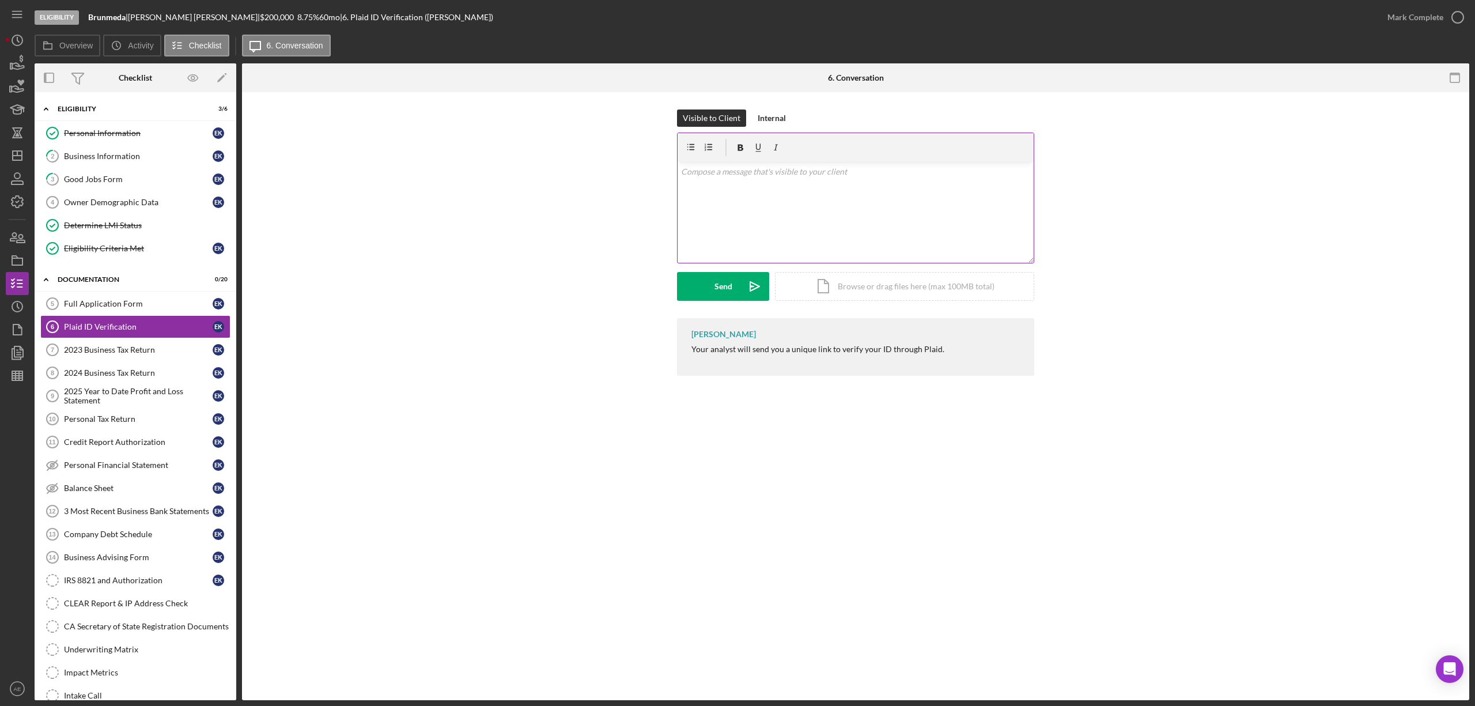
click at [786, 209] on div "v Color teal Color pink Remove color Add row above Add row below Add column bef…" at bounding box center [856, 212] width 356 height 101
click at [730, 293] on div "Send" at bounding box center [724, 286] width 18 height 29
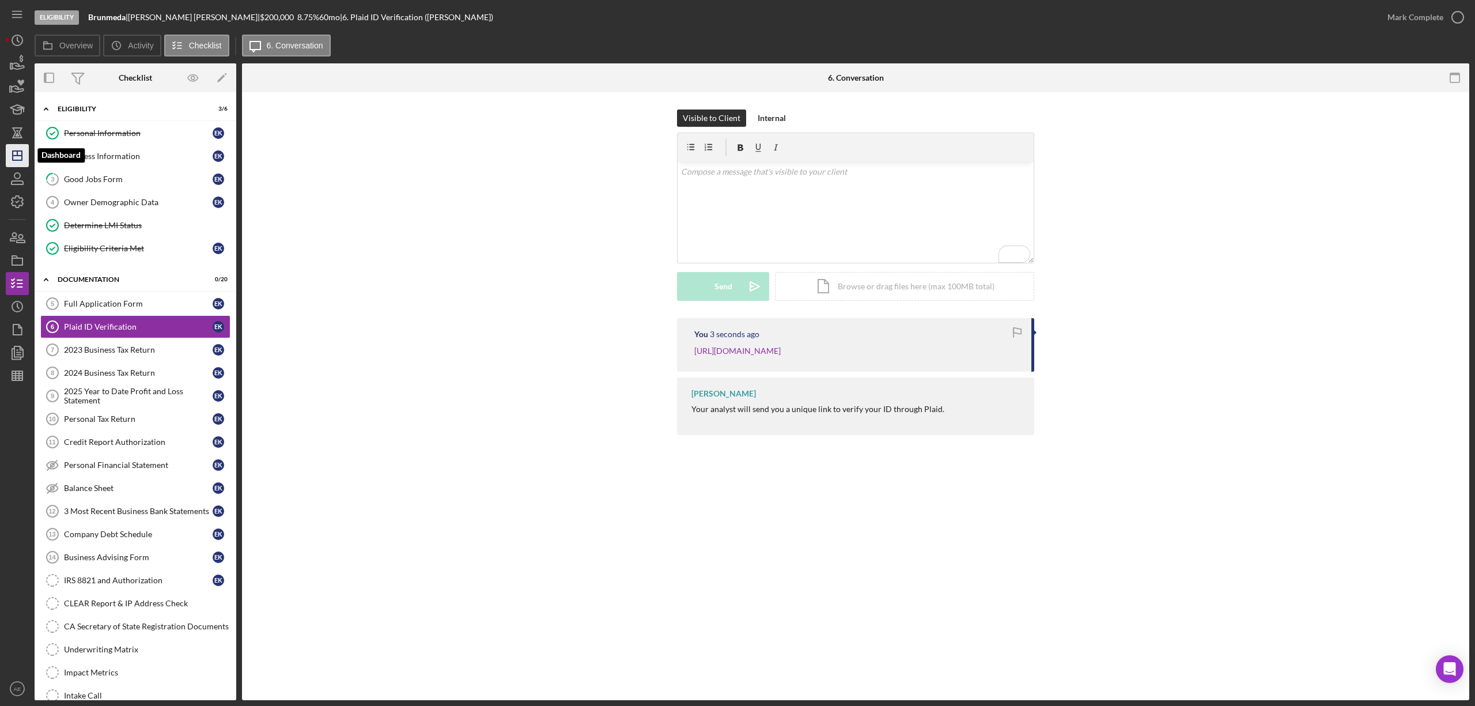
click at [15, 161] on icon "Icon/Dashboard" at bounding box center [17, 155] width 29 height 29
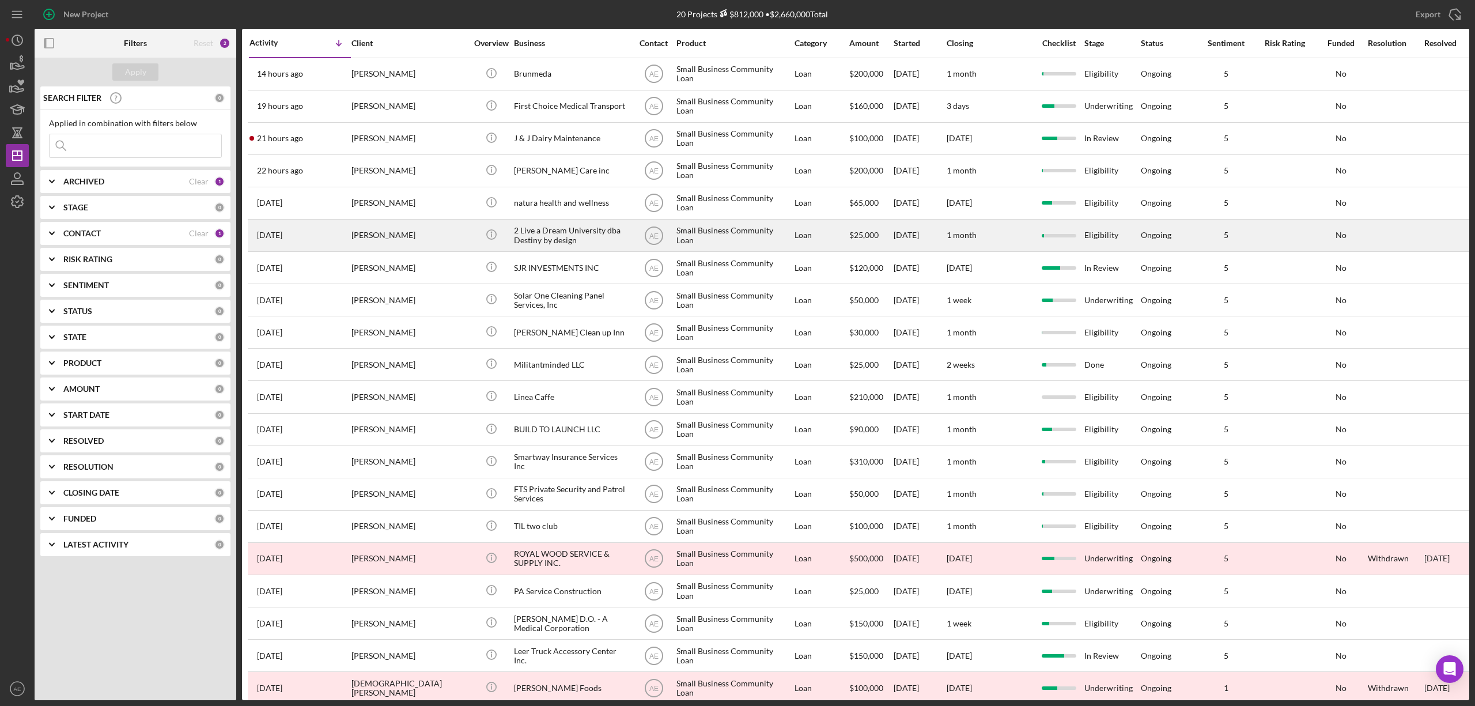
click at [599, 236] on div "2 Live a Dream University dba Destiny by design" at bounding box center [571, 235] width 115 height 31
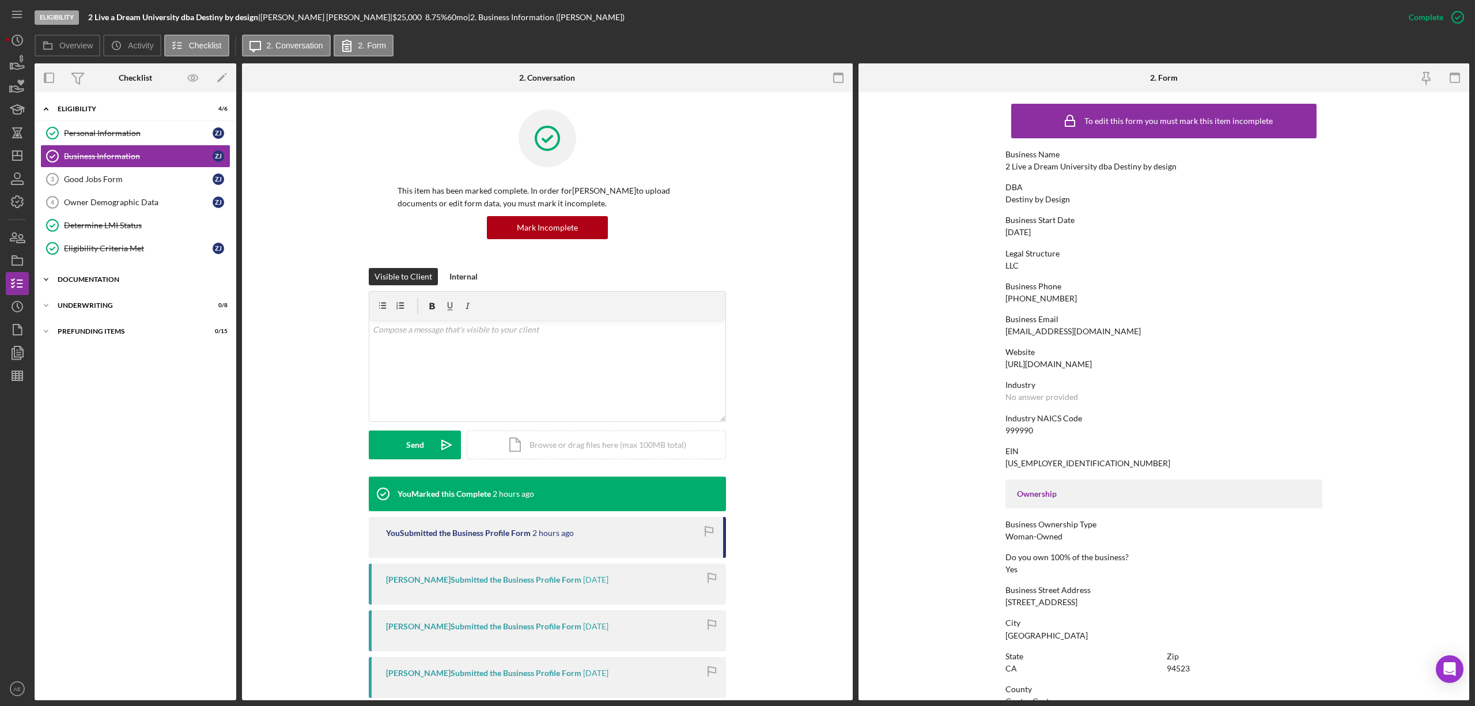
click at [118, 283] on div "Documentation" at bounding box center [140, 279] width 164 height 7
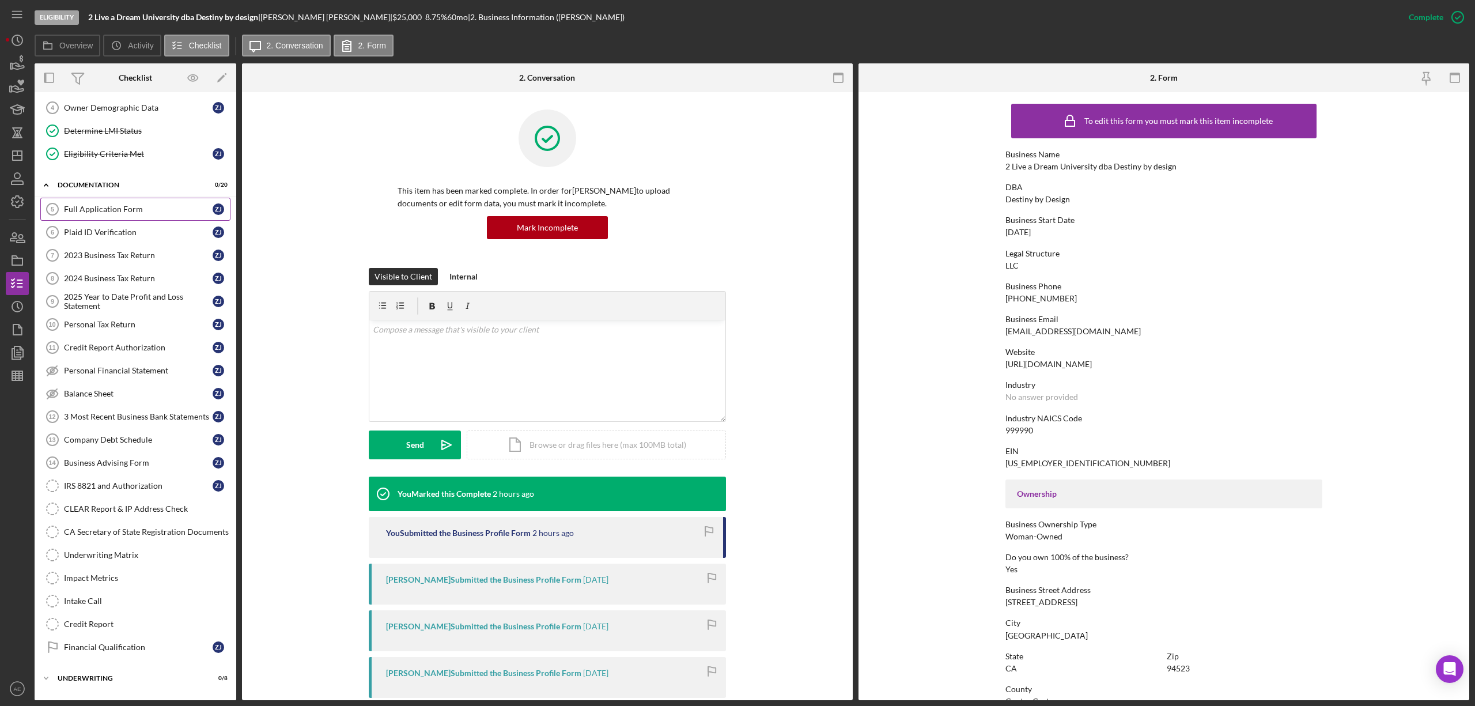
scroll to position [126, 0]
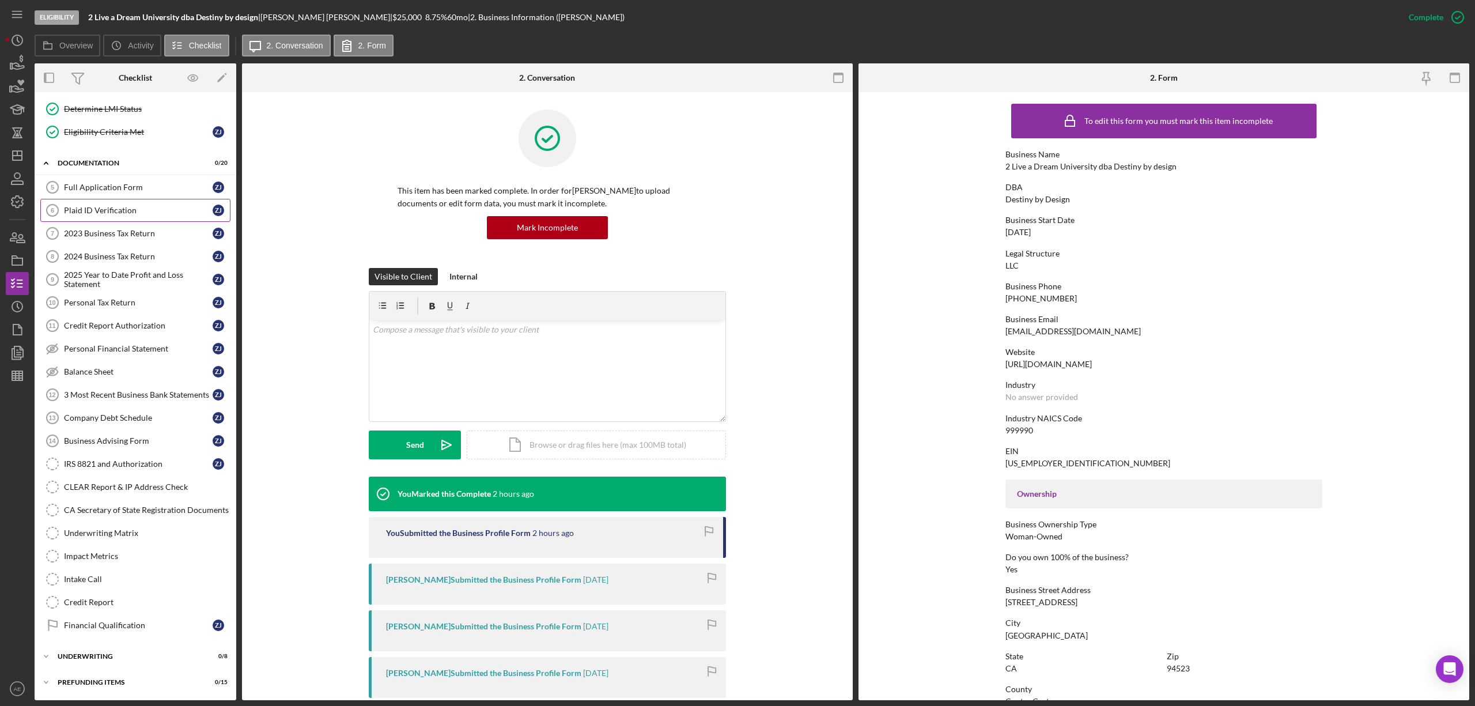
click at [123, 209] on link "Plaid ID Verification 6 Plaid ID Verification Z J" at bounding box center [135, 210] width 190 height 23
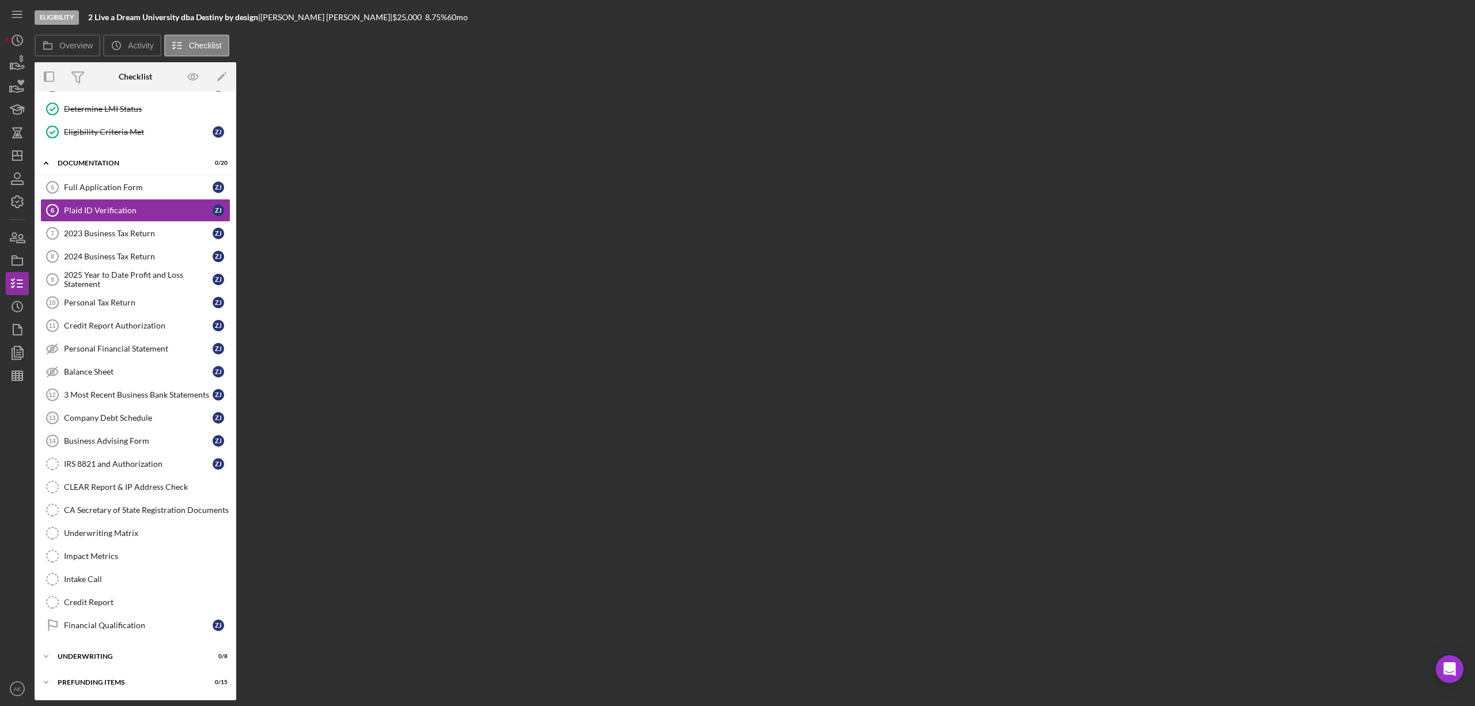
scroll to position [126, 0]
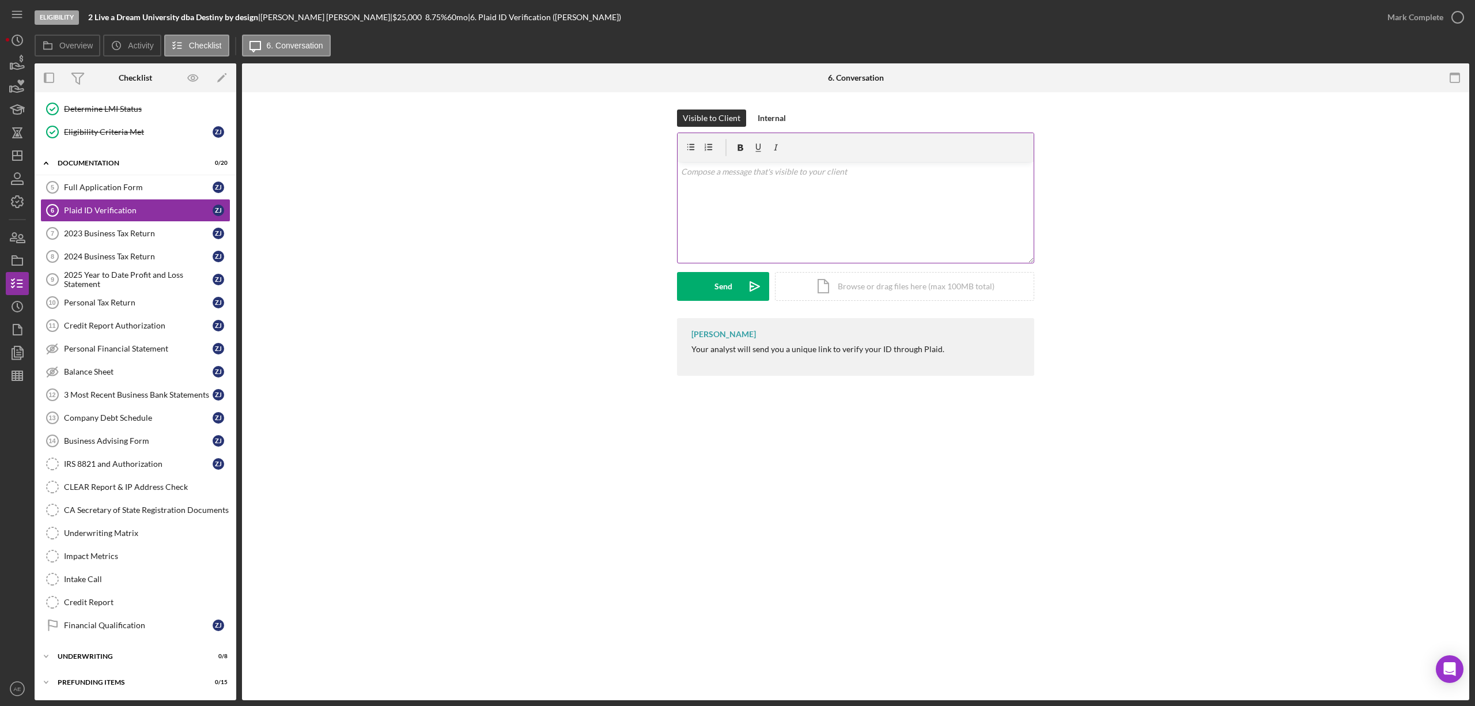
click at [828, 189] on div "v Color teal Color pink Remove color Add row above Add row below Add column bef…" at bounding box center [856, 212] width 356 height 101
click at [741, 278] on icon "Icon/icon-invite-send" at bounding box center [755, 286] width 29 height 29
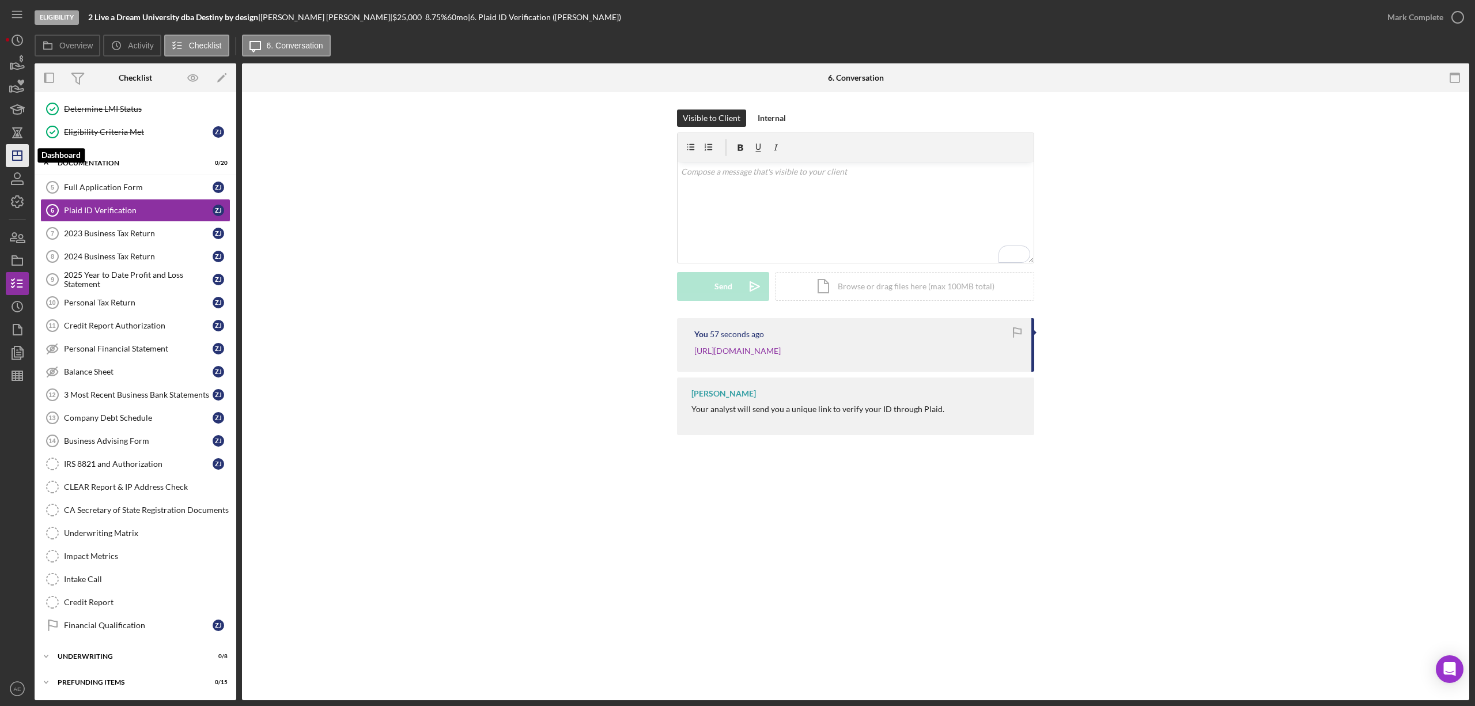
click at [21, 158] on icon "Icon/Dashboard" at bounding box center [17, 155] width 29 height 29
